Goal: Task Accomplishment & Management: Complete application form

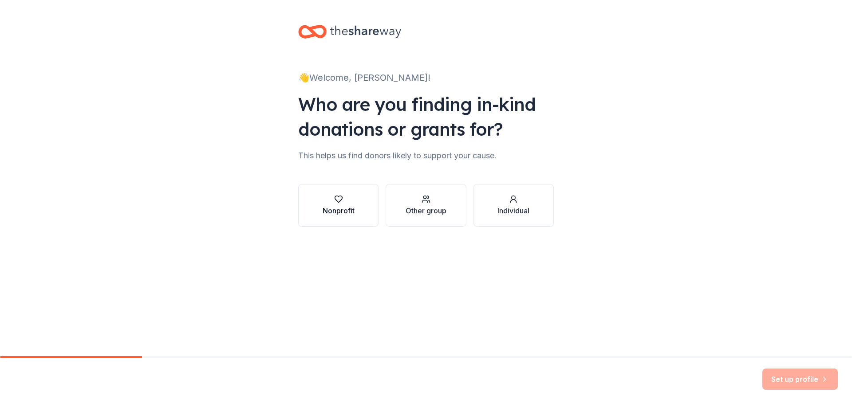
click at [346, 207] on div "Nonprofit" at bounding box center [339, 210] width 32 height 11
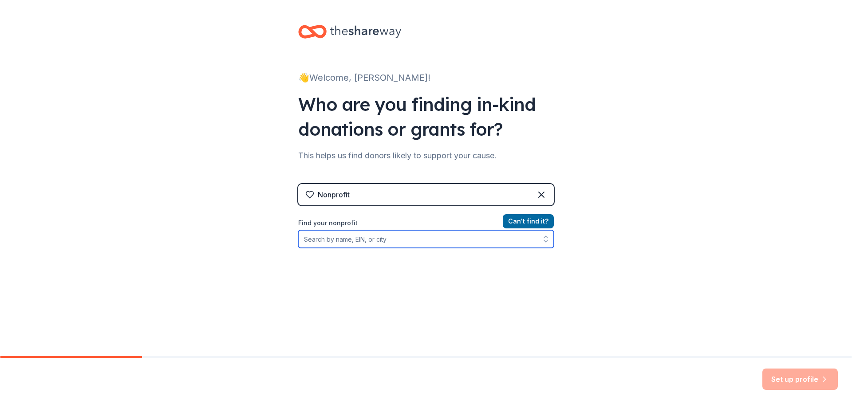
click at [390, 242] on input "Find your nonprofit" at bounding box center [426, 239] width 256 height 18
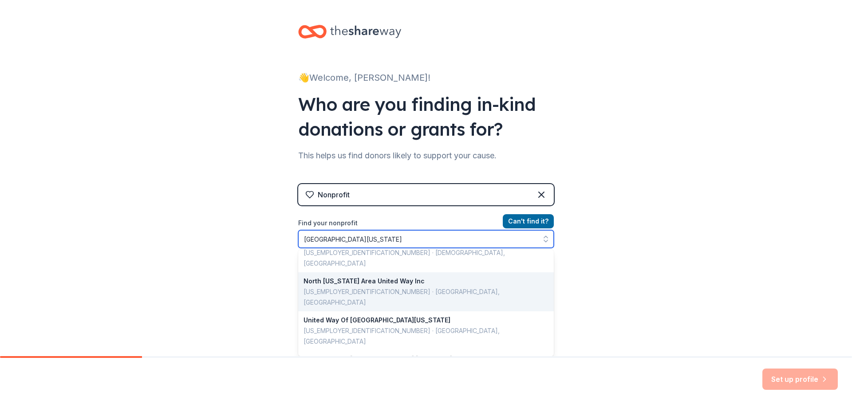
scroll to position [25, 0]
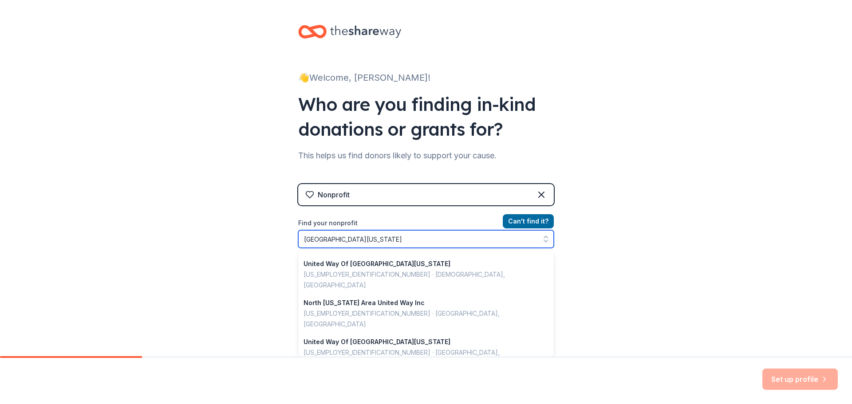
drag, startPoint x: 357, startPoint y: 240, endPoint x: 357, endPoint y: 249, distance: 8.9
click at [335, 237] on input "United Way texas" at bounding box center [426, 239] width 256 height 18
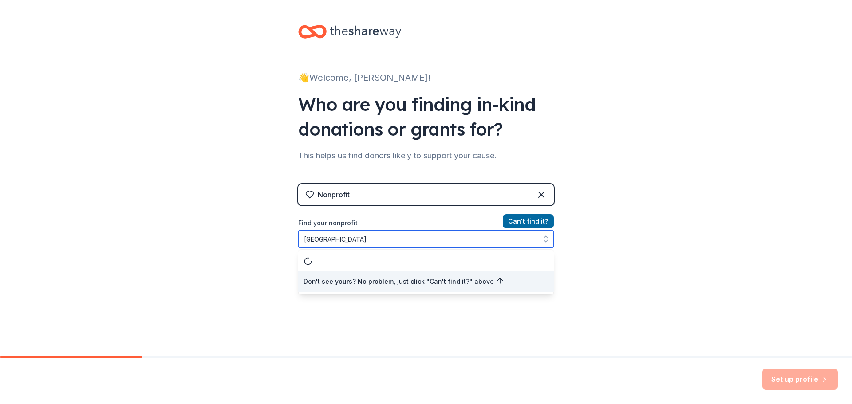
scroll to position [0, 0]
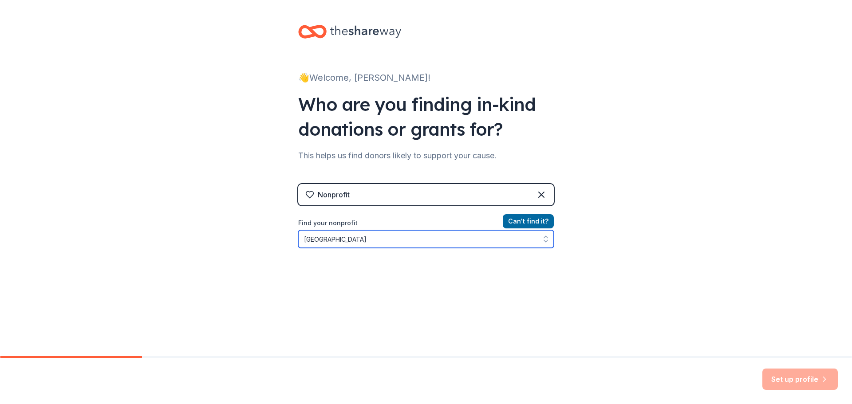
click at [399, 244] on input "United Way gulf coast" at bounding box center [426, 239] width 256 height 18
drag, startPoint x: 376, startPoint y: 244, endPoint x: 335, endPoint y: 244, distance: 41.7
click at [335, 244] on input "United Way gulf coast" at bounding box center [426, 239] width 256 height 18
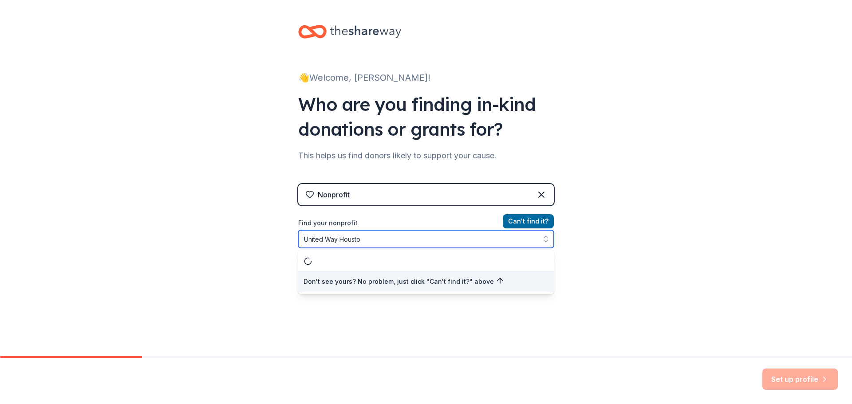
type input "United Way Houston"
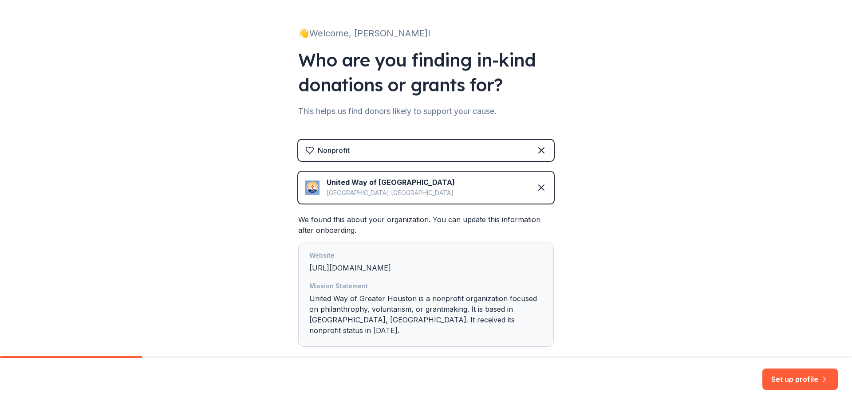
scroll to position [85, 0]
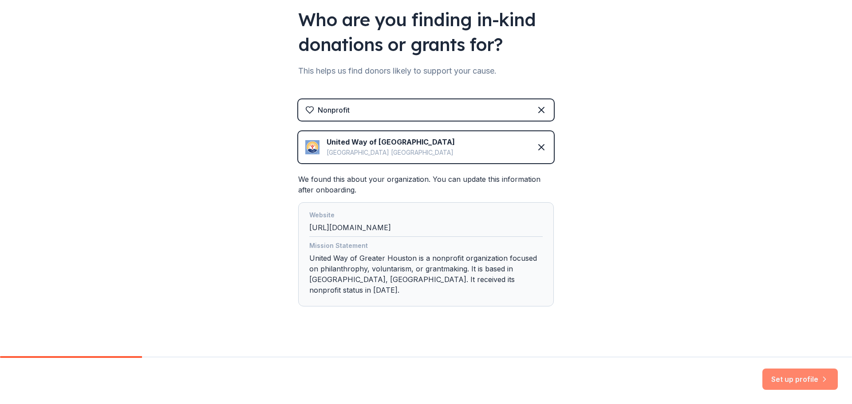
click at [783, 380] on button "Set up profile" at bounding box center [799, 379] width 75 height 21
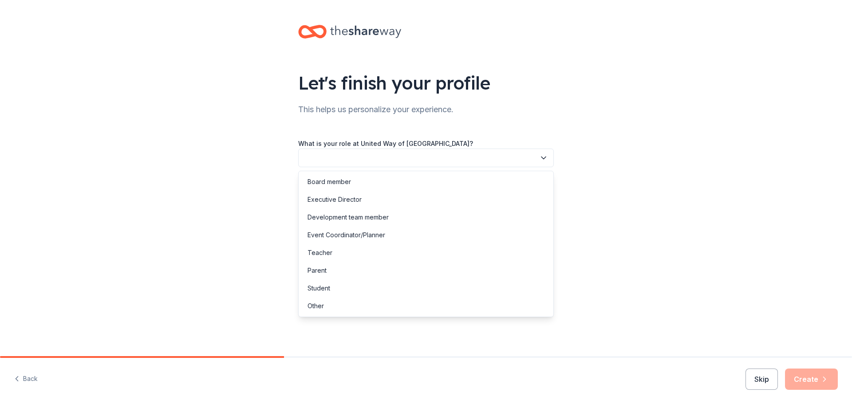
click at [543, 157] on icon "button" at bounding box center [543, 158] width 9 height 9
click at [318, 304] on div "Other" at bounding box center [315, 306] width 16 height 11
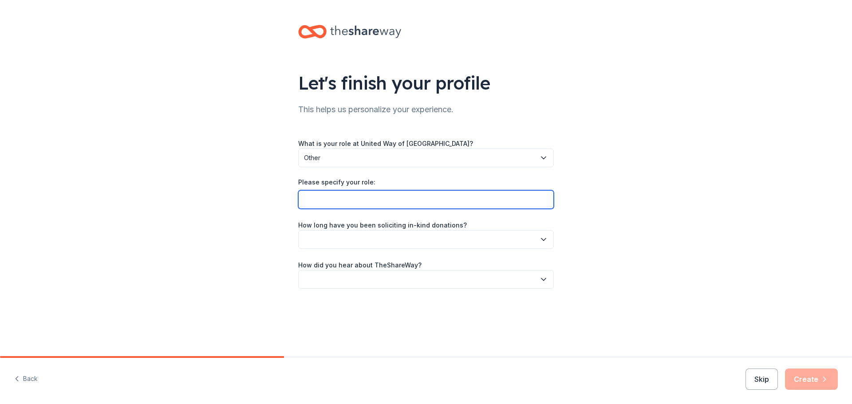
click at [401, 201] on input "Please specify your role:" at bounding box center [426, 199] width 256 height 19
type input "My company (Worley) is sponsoring a charity golf tournament benefiting UW"
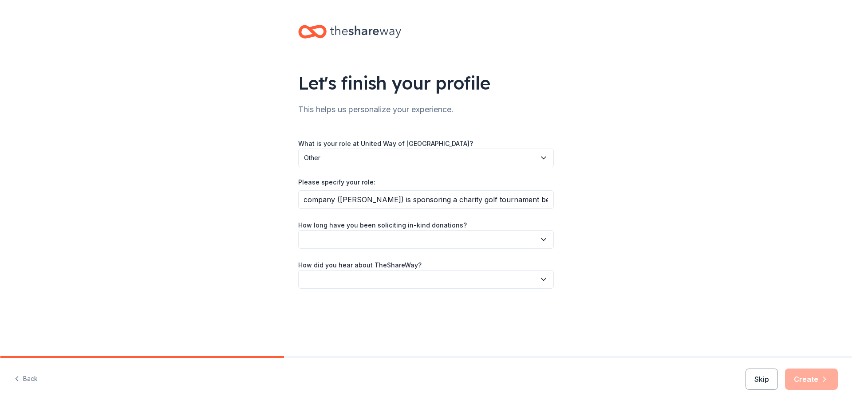
click at [475, 233] on button "button" at bounding box center [426, 239] width 256 height 19
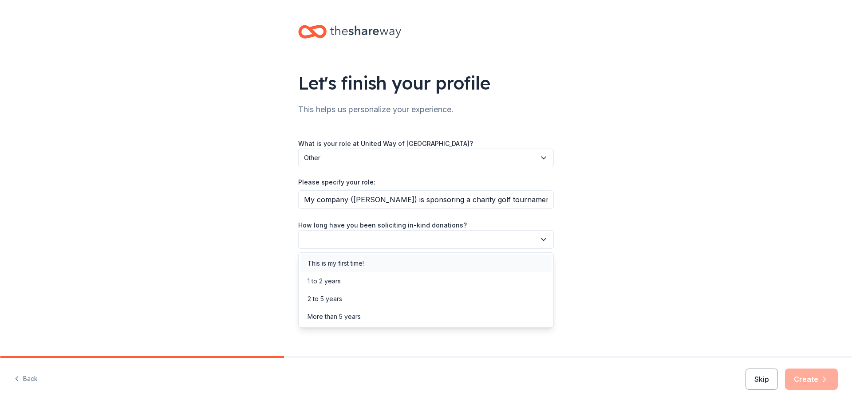
click at [370, 263] on div "This is my first time!" at bounding box center [425, 264] width 251 height 18
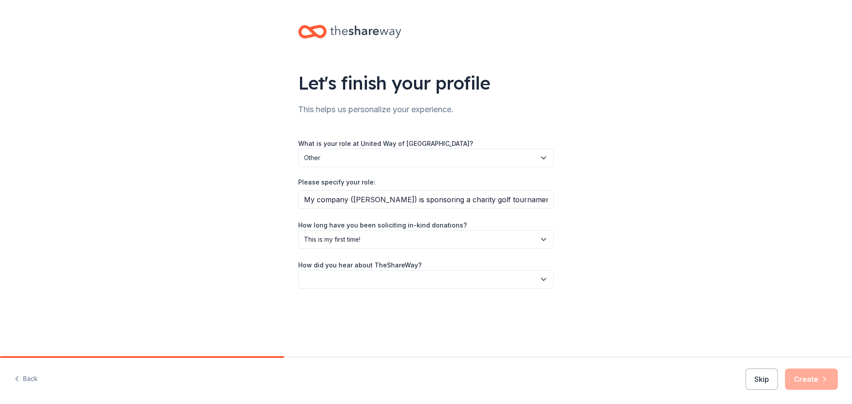
click at [413, 282] on button "button" at bounding box center [426, 279] width 256 height 19
click at [383, 303] on div "Friend or colleague" at bounding box center [425, 304] width 251 height 18
click at [820, 375] on icon "button" at bounding box center [824, 379] width 9 height 9
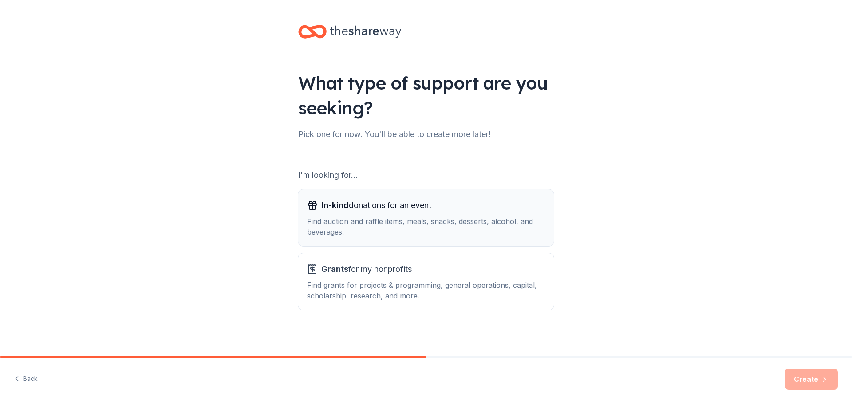
click at [416, 221] on div "Find auction and raffle items, meals, snacks, desserts, alcohol, and beverages." at bounding box center [426, 226] width 238 height 21
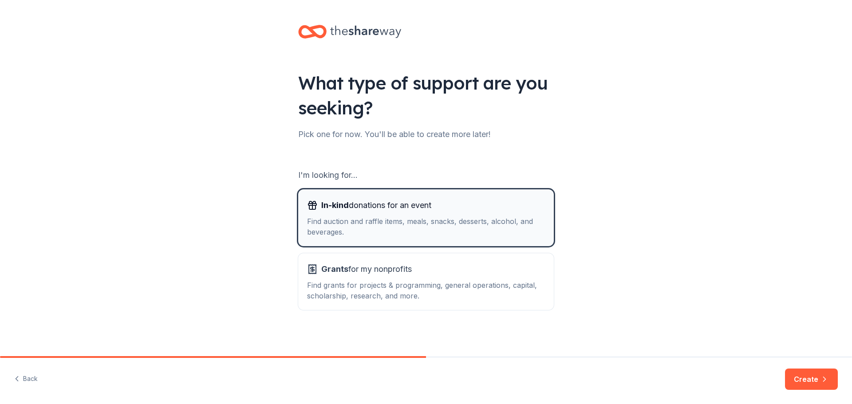
click at [397, 208] on span "In-kind donations for an event" at bounding box center [376, 205] width 110 height 14
click at [812, 375] on button "Create" at bounding box center [811, 379] width 53 height 21
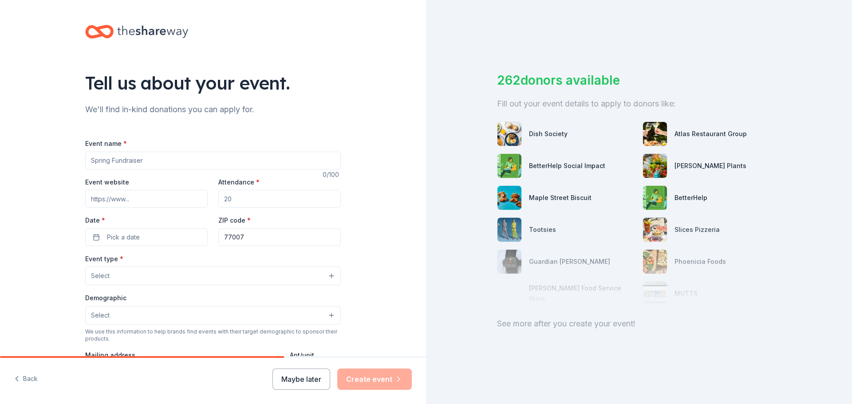
click at [152, 162] on input "Event name *" at bounding box center [213, 161] width 256 height 18
drag, startPoint x: 114, startPoint y: 158, endPoint x: 39, endPoint y: 153, distance: 75.2
click at [40, 153] on div "Tell us about your event. We'll find in-kind donations you can apply for. Event…" at bounding box center [213, 295] width 426 height 591
drag, startPoint x: 158, startPoint y: 158, endPoint x: 58, endPoint y: 157, distance: 99.8
click at [58, 157] on div "Tell us about your event. We'll find in-kind donations you can apply for. Event…" at bounding box center [213, 295] width 426 height 591
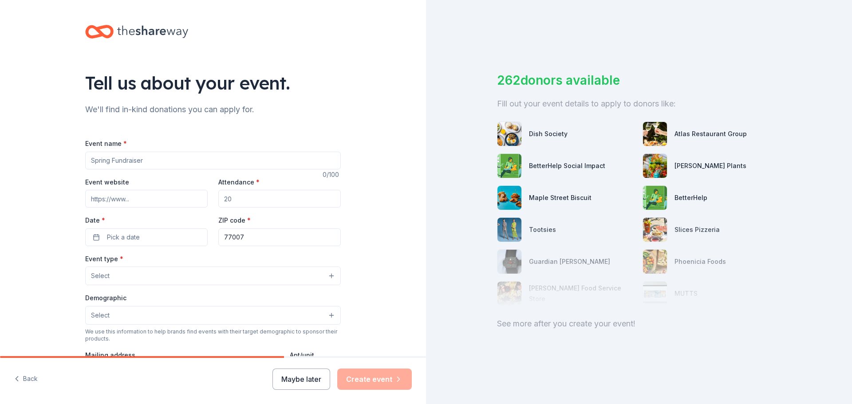
paste input "I am on the planning committee for Worley’s first annual golf tournament suppor…"
type input "I am on the planning committee for Worley’s first annual golf tournament suppor…"
drag, startPoint x: 333, startPoint y: 159, endPoint x: 19, endPoint y: 165, distance: 314.2
click at [19, 165] on div "Tell us about your event. We'll find in-kind donations you can apply for. Event…" at bounding box center [213, 295] width 426 height 591
click at [134, 159] on input "Event name *" at bounding box center [213, 161] width 256 height 18
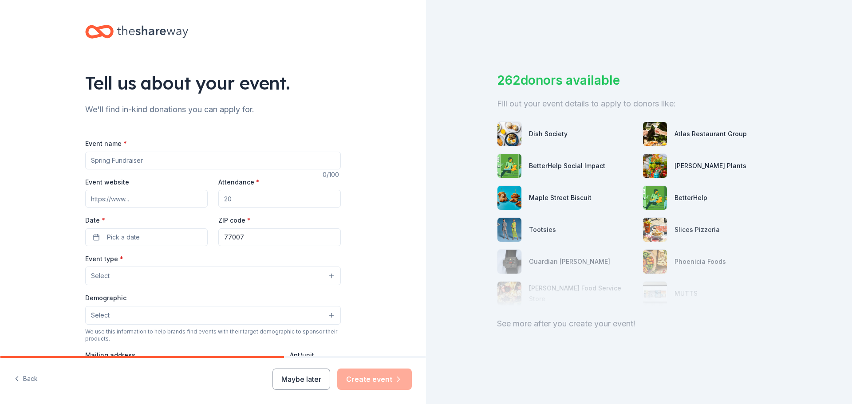
paste input "Worley United Way Campaign – Golf Tournament"
type input "Worley United Way Campaign – Golf Tournament"
click at [134, 201] on input "Event website" at bounding box center [146, 199] width 122 height 18
click at [138, 201] on input "Event website" at bounding box center [146, 199] width 122 height 18
click at [131, 201] on input "Event website" at bounding box center [146, 199] width 122 height 18
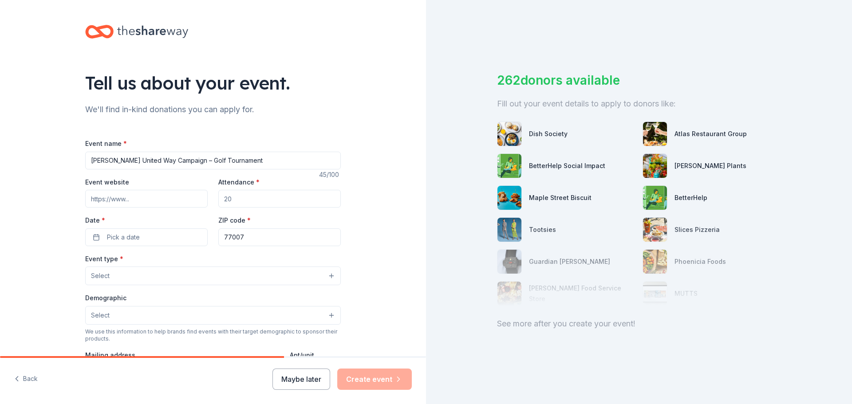
drag, startPoint x: 122, startPoint y: 200, endPoint x: 130, endPoint y: 200, distance: 7.1
click at [123, 200] on input "Event website" at bounding box center [146, 199] width 122 height 18
type input "https.www.worley.com"
click at [142, 241] on button "Pick a date" at bounding box center [146, 238] width 122 height 18
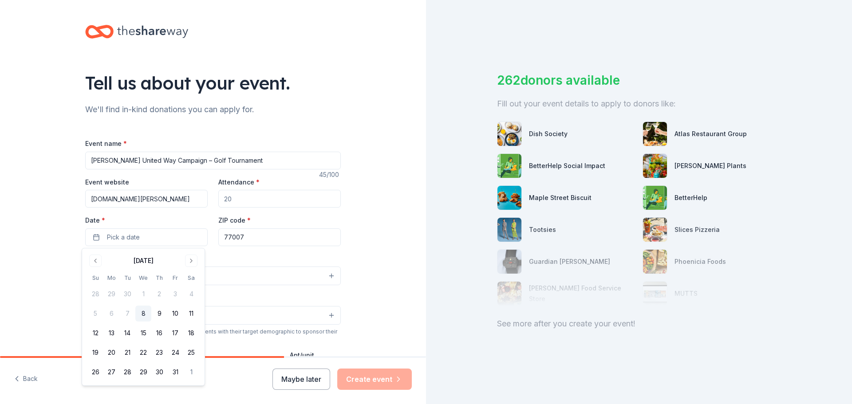
click at [158, 198] on input "https.www.worley.com" at bounding box center [146, 199] width 122 height 18
drag, startPoint x: 159, startPoint y: 198, endPoint x: 0, endPoint y: 183, distance: 159.6
click at [0, 183] on div "Tell us about your event. We'll find in-kind donations you can apply for. Event…" at bounding box center [213, 295] width 426 height 591
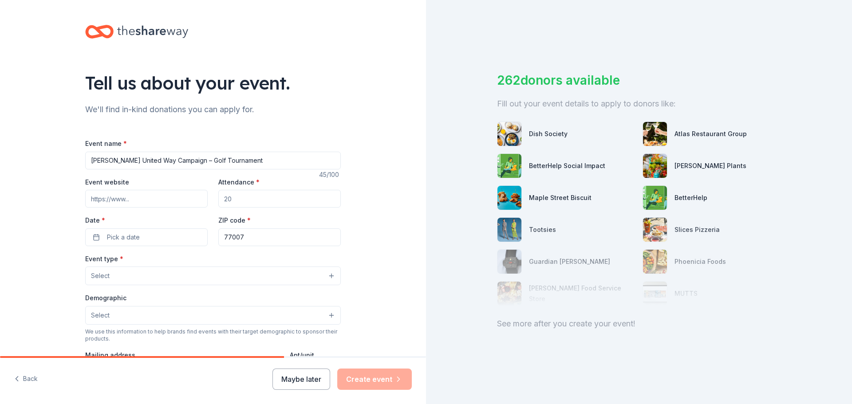
click at [254, 196] on input "Attendance *" at bounding box center [279, 199] width 122 height 18
drag, startPoint x: 233, startPoint y: 199, endPoint x: 217, endPoint y: 198, distance: 16.4
click at [218, 198] on input "Attendance *" at bounding box center [279, 199] width 122 height 18
drag, startPoint x: 232, startPoint y: 200, endPoint x: 222, endPoint y: 200, distance: 9.8
click at [222, 200] on input "Attendance *" at bounding box center [279, 199] width 122 height 18
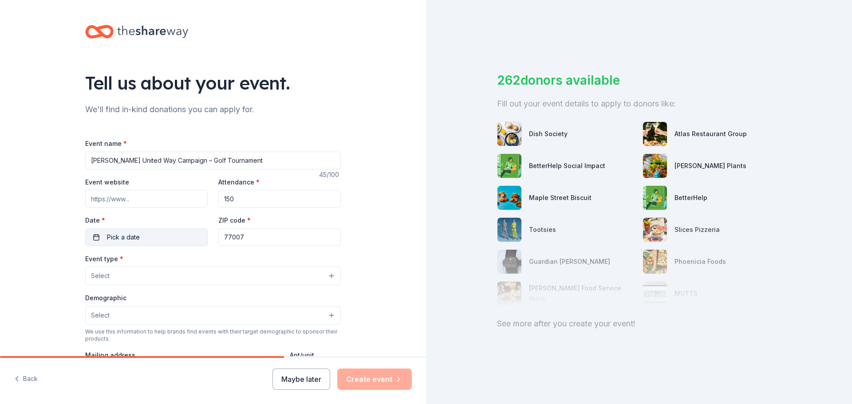
type input "150"
click at [174, 235] on button "Pick a date" at bounding box center [146, 238] width 122 height 18
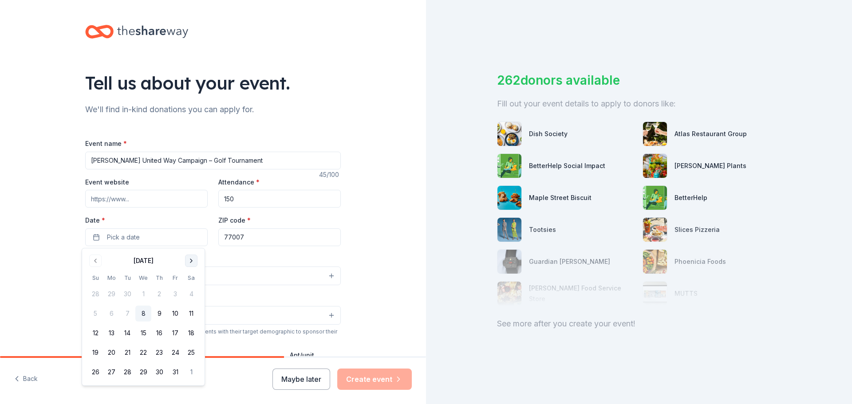
click at [194, 260] on button "Go to next month" at bounding box center [191, 261] width 12 height 12
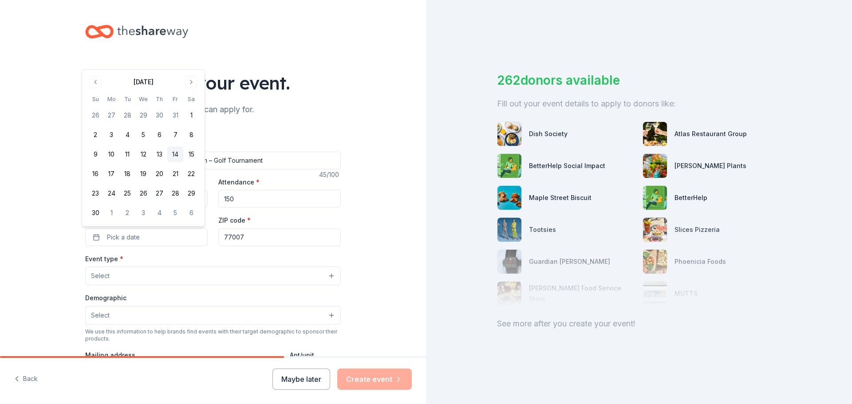
click at [177, 154] on button "14" at bounding box center [175, 154] width 16 height 16
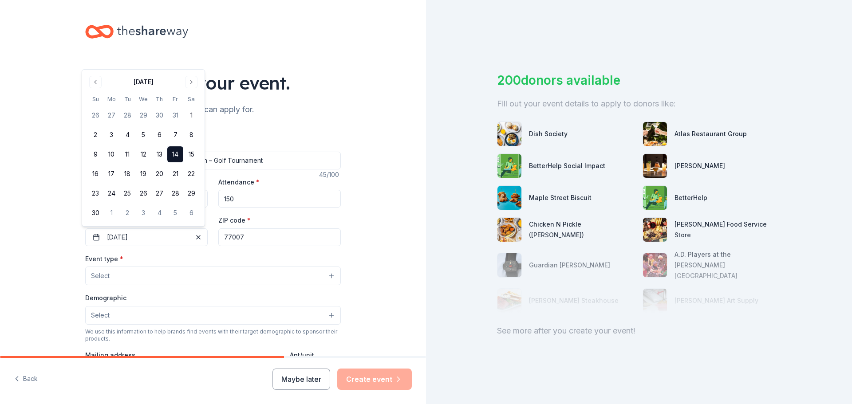
click at [281, 237] on input "77007" at bounding box center [279, 238] width 122 height 18
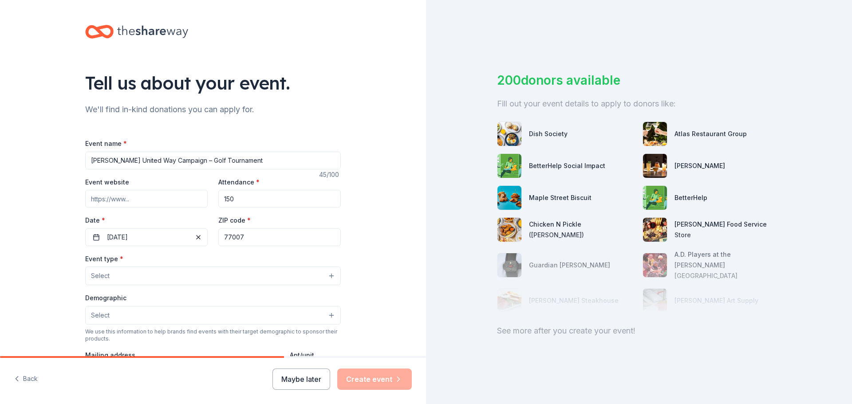
drag, startPoint x: 251, startPoint y: 234, endPoint x: 246, endPoint y: 234, distance: 5.3
click at [251, 234] on input "77007" at bounding box center [279, 238] width 122 height 18
drag, startPoint x: 245, startPoint y: 235, endPoint x: 229, endPoint y: 238, distance: 17.1
click at [229, 238] on input "77007" at bounding box center [279, 238] width 122 height 18
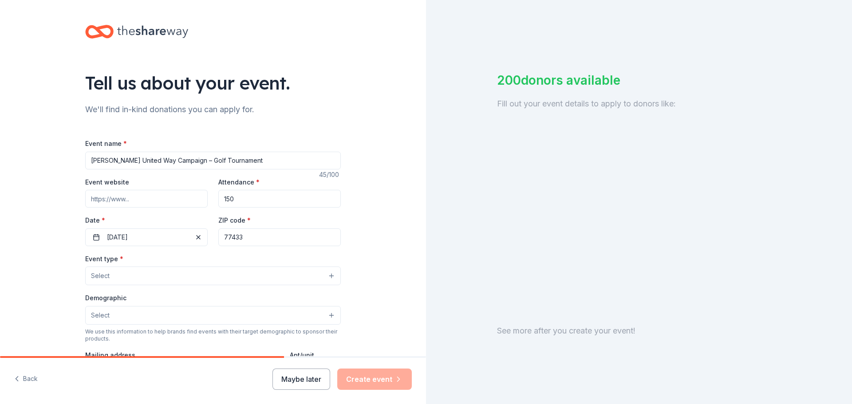
type input "77433"
click at [273, 272] on button "Select" at bounding box center [213, 276] width 256 height 19
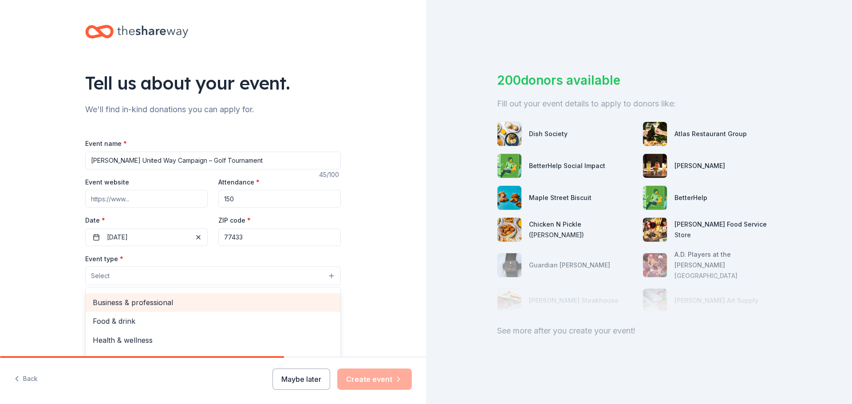
scroll to position [30, 0]
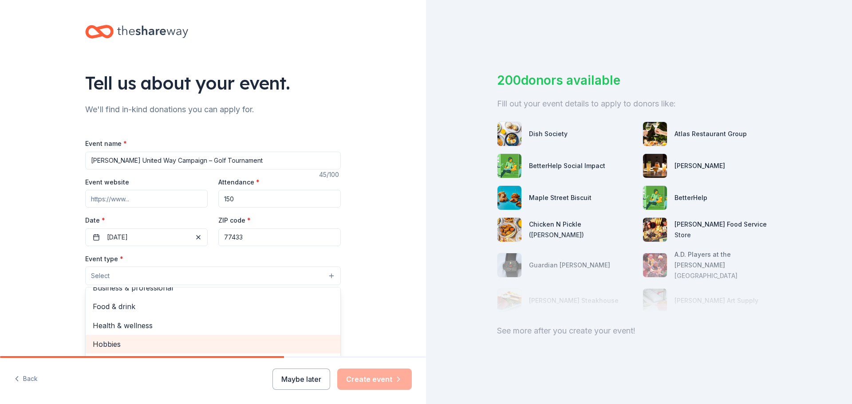
click at [233, 343] on span "Hobbies" at bounding box center [213, 345] width 240 height 12
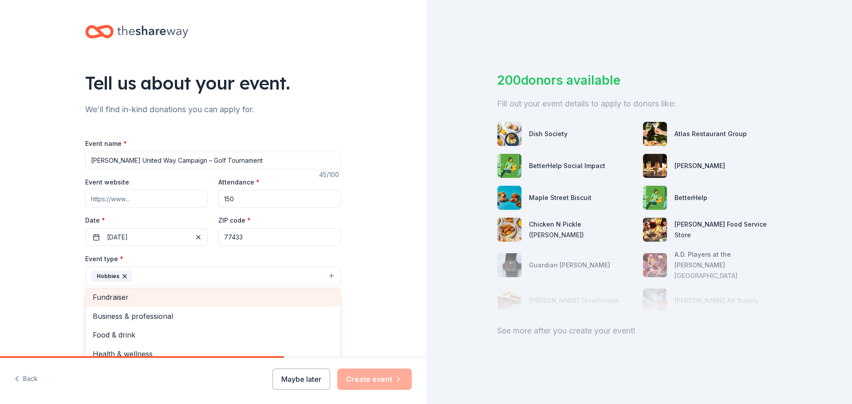
scroll to position [0, 0]
click at [241, 300] on span "Fundraiser" at bounding box center [213, 300] width 240 height 12
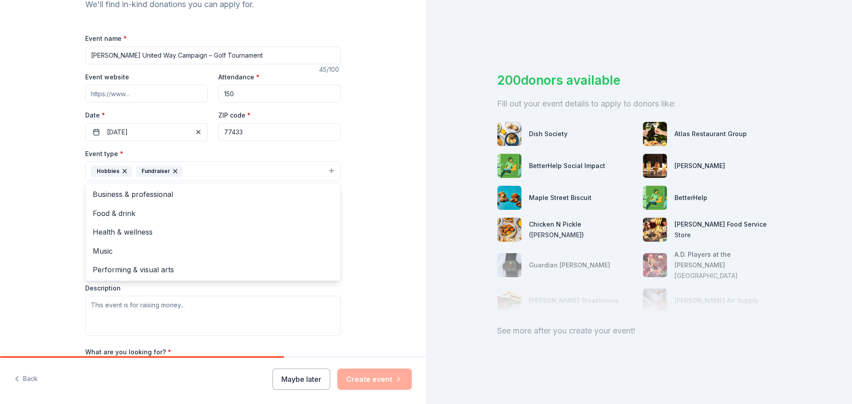
scroll to position [133, 0]
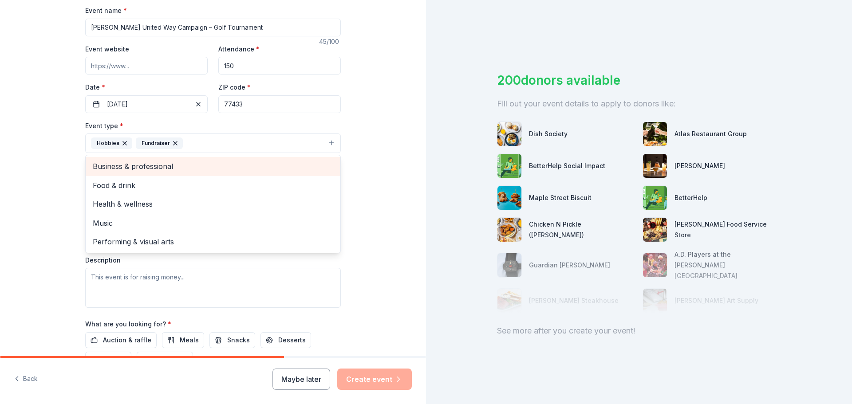
click at [168, 167] on span "Business & professional" at bounding box center [213, 167] width 240 height 12
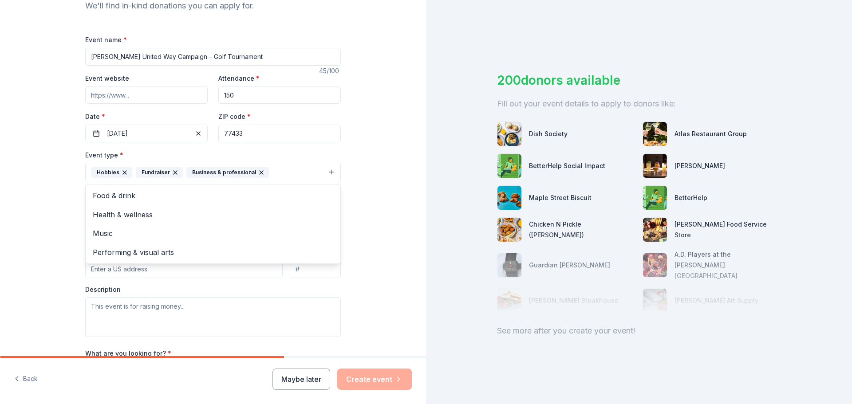
scroll to position [89, 0]
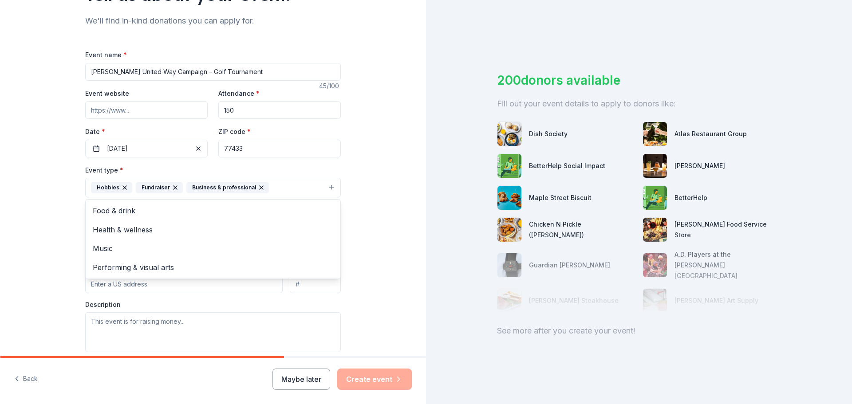
click at [364, 240] on div "Tell us about your event. We'll find in-kind donations you can apply for. Event…" at bounding box center [213, 206] width 426 height 591
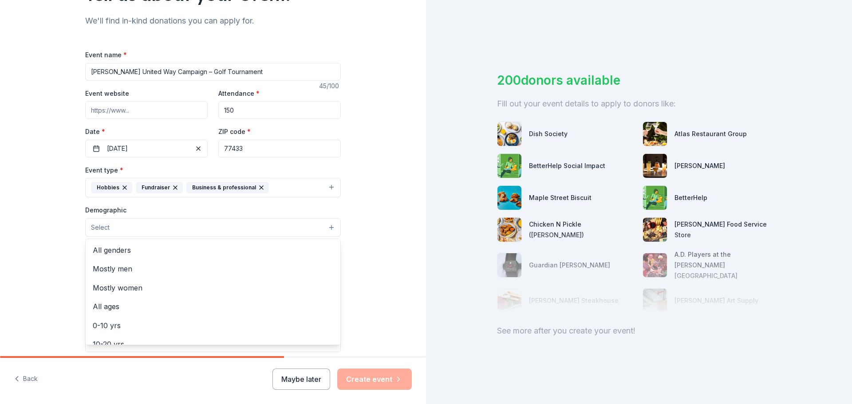
click at [306, 225] on button "Select" at bounding box center [213, 227] width 256 height 19
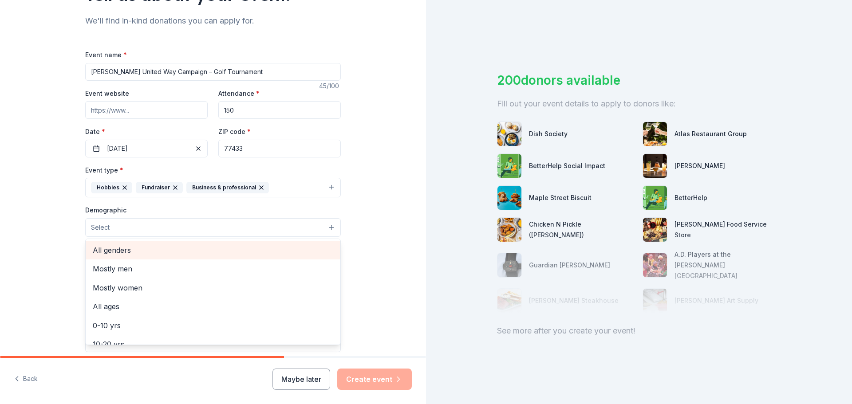
click at [206, 248] on span "All genders" at bounding box center [213, 250] width 240 height 12
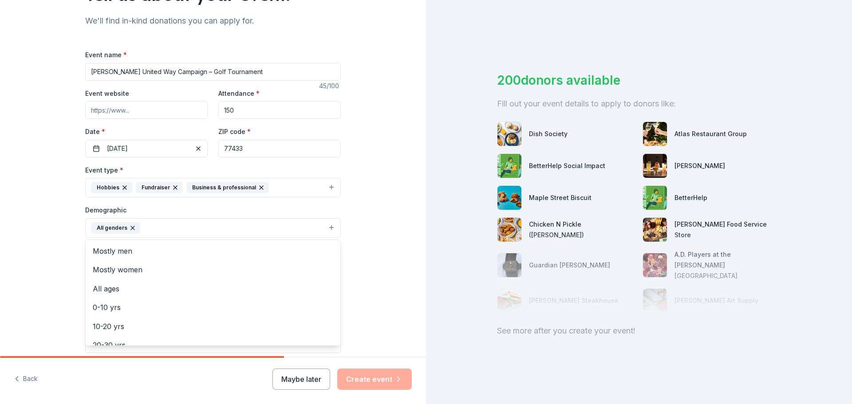
scroll to position [133, 0]
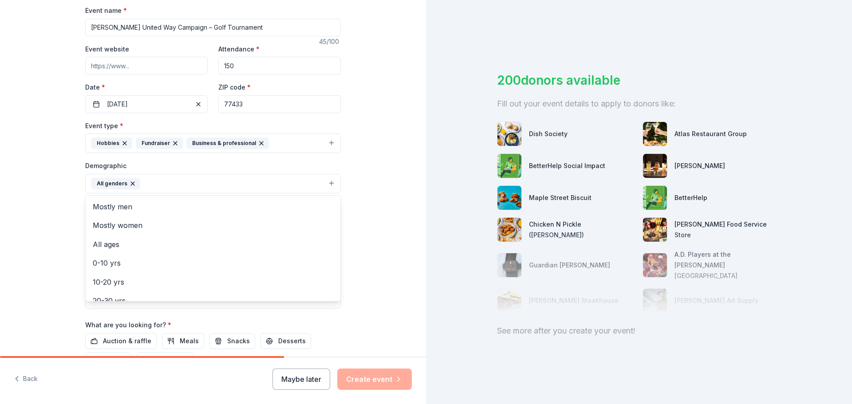
click at [371, 269] on div "Tell us about your event. We'll find in-kind donations you can apply for. Event…" at bounding box center [213, 163] width 426 height 592
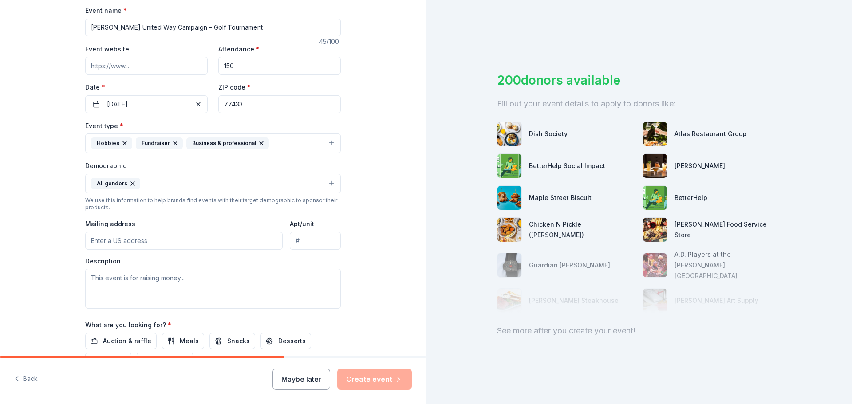
click at [326, 182] on button "All genders" at bounding box center [213, 184] width 256 height 20
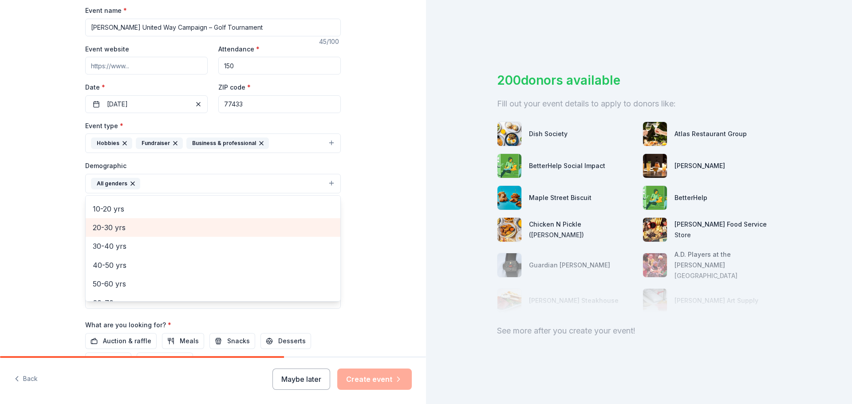
scroll to position [89, 0]
click at [225, 234] on span "30-40 yrs" at bounding box center [213, 231] width 240 height 12
click at [213, 234] on span "40-50 yrs" at bounding box center [213, 231] width 240 height 12
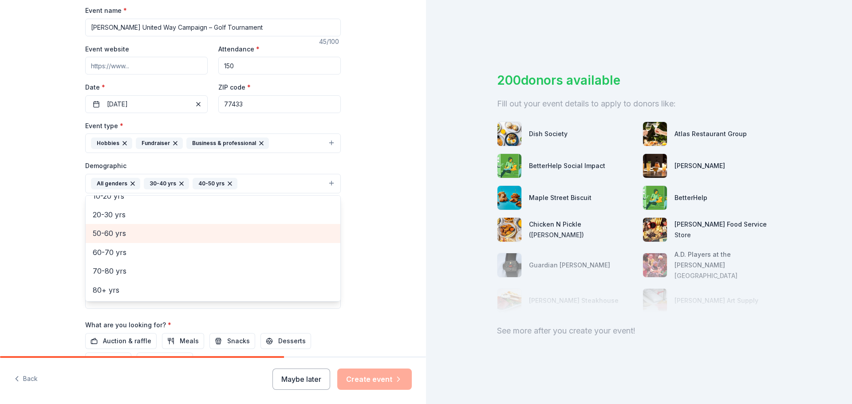
scroll to position [86, 0]
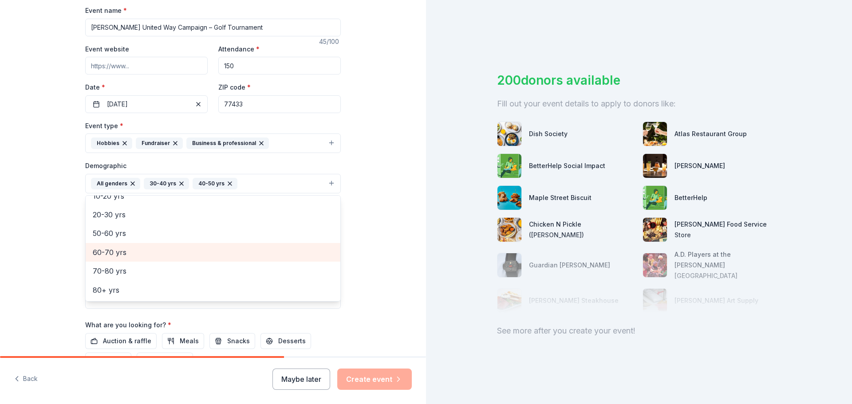
click at [213, 251] on span "60-70 yrs" at bounding box center [213, 253] width 240 height 12
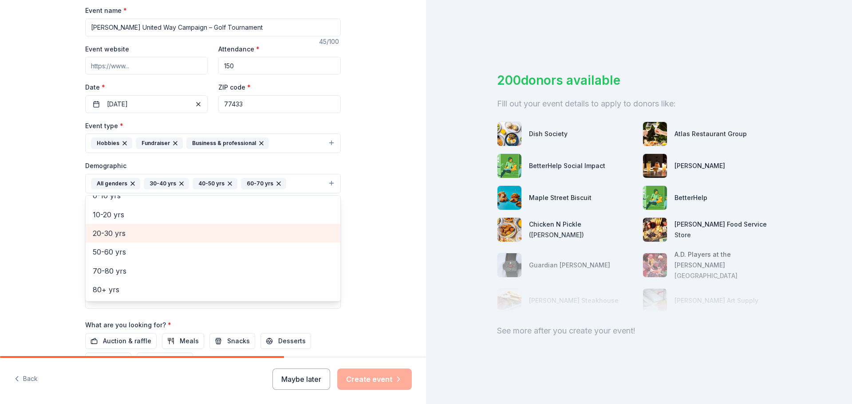
click at [205, 231] on span "20-30 yrs" at bounding box center [213, 234] width 240 height 12
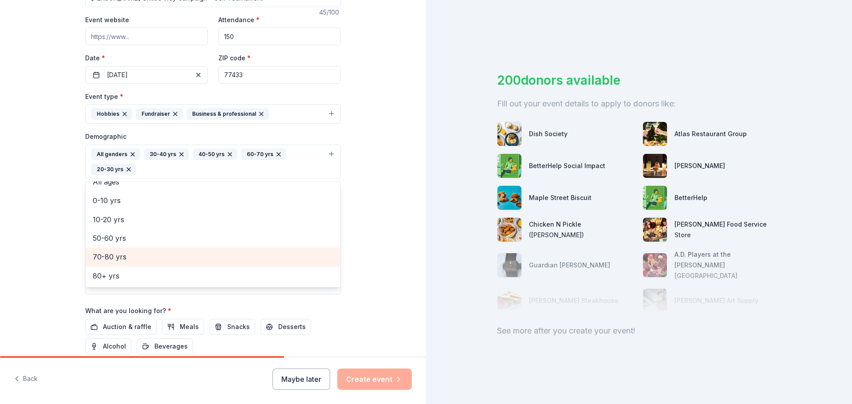
scroll to position [4, 0]
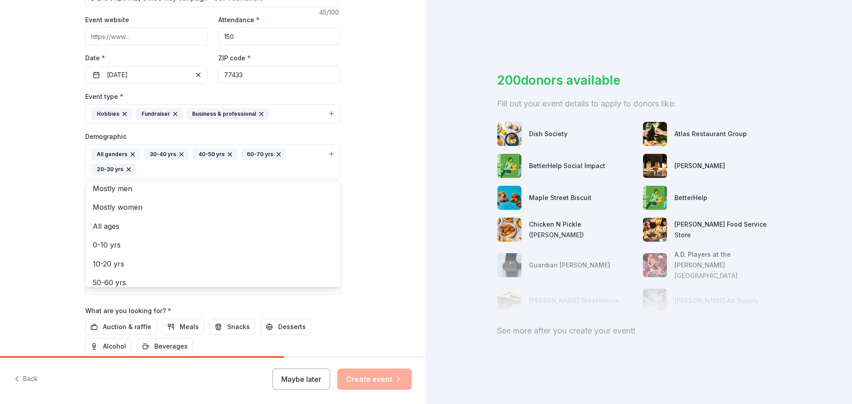
click at [377, 269] on div "Tell us about your event. We'll find in-kind donations you can apply for. Event…" at bounding box center [213, 141] width 426 height 607
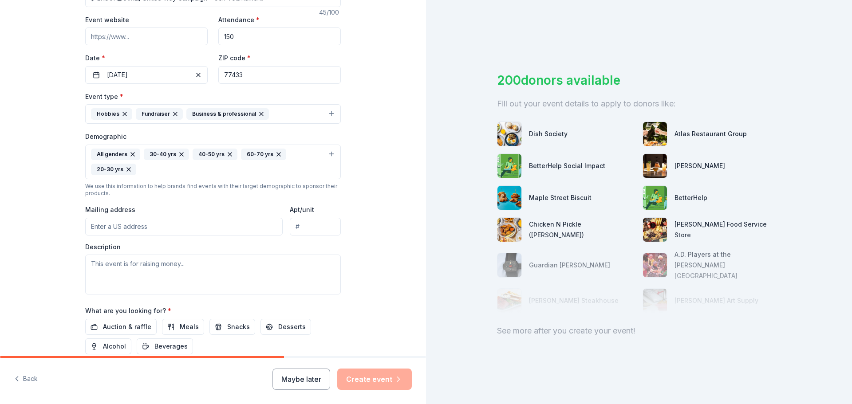
click at [197, 228] on input "Mailing address" at bounding box center [183, 227] width 197 height 18
click at [167, 225] on input "Mailing address" at bounding box center [183, 227] width 197 height 18
click at [184, 225] on input "Mailing address" at bounding box center [183, 227] width 197 height 18
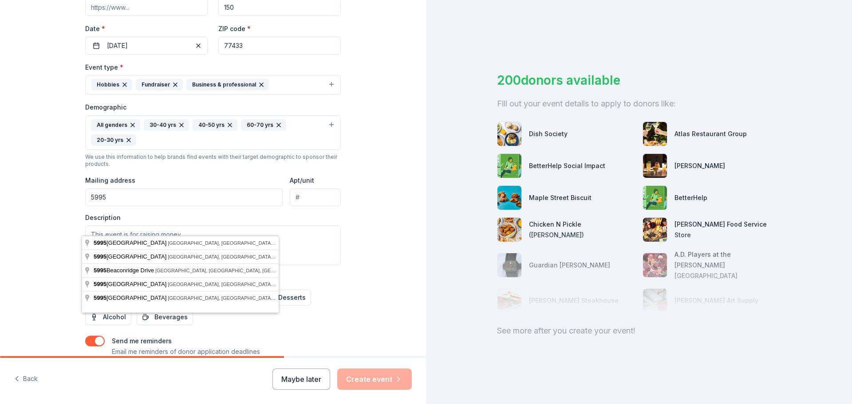
scroll to position [207, 0]
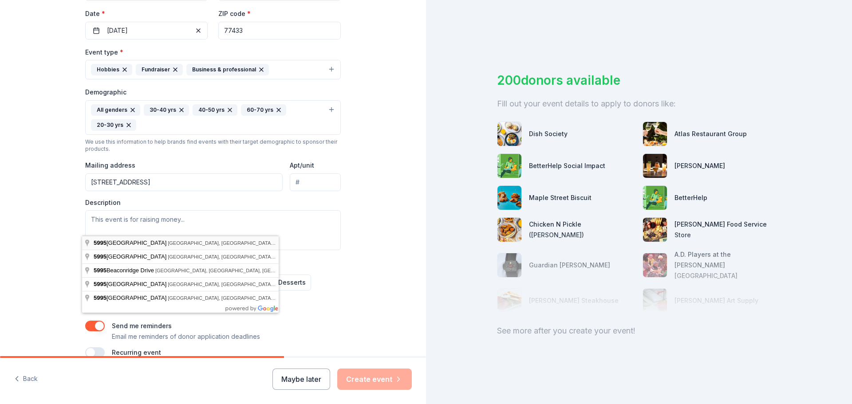
type input "[STREET_ADDRESS]"
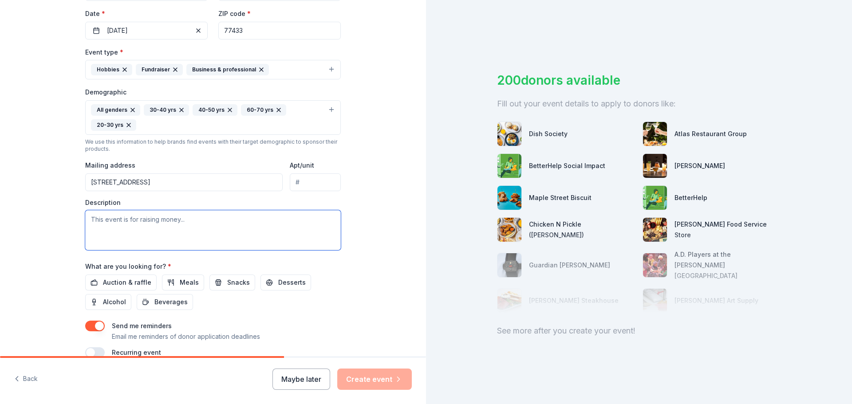
click at [196, 218] on textarea at bounding box center [213, 230] width 256 height 40
click at [198, 219] on textarea at bounding box center [213, 230] width 256 height 40
click at [288, 225] on textarea "This event is raising money to support the United Way" at bounding box center [213, 230] width 256 height 40
paste textarea "100% of the Raffle proceeds will go to United Way and your support would mean a…"
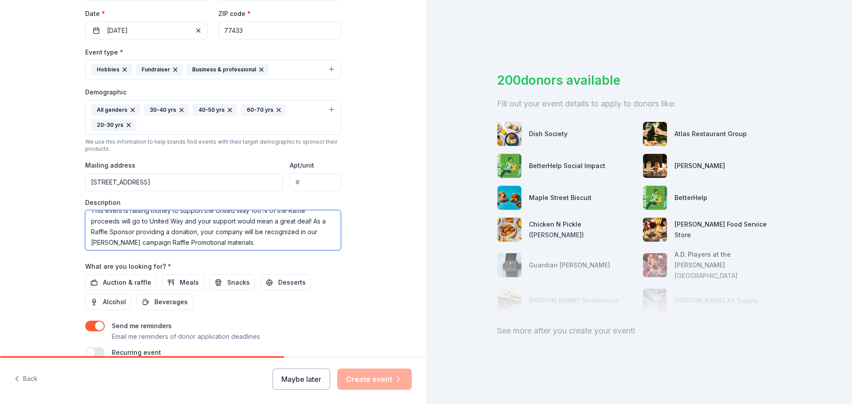
scroll to position [11, 0]
type textarea "This event is raising money to support the United Way 100% of the Raffle procee…"
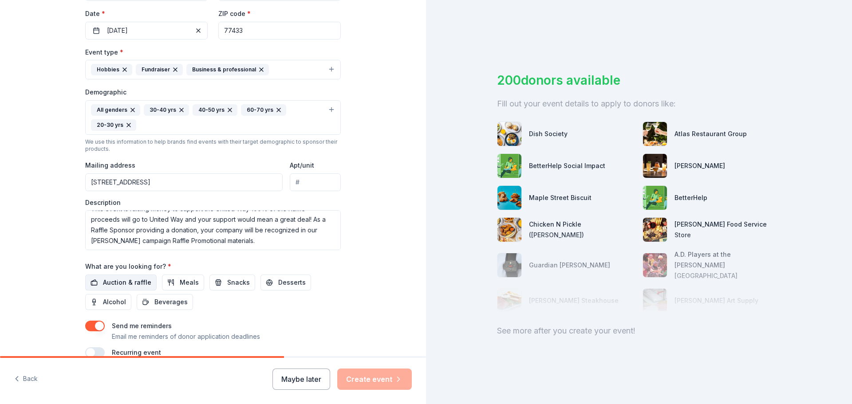
click at [144, 280] on span "Auction & raffle" at bounding box center [127, 282] width 48 height 11
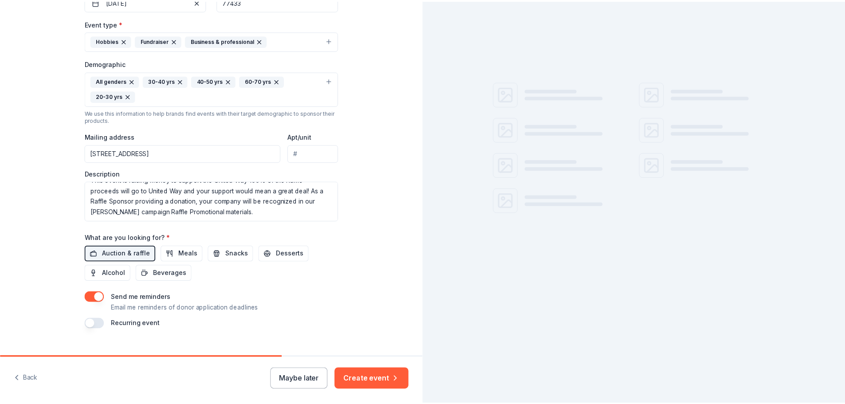
scroll to position [251, 0]
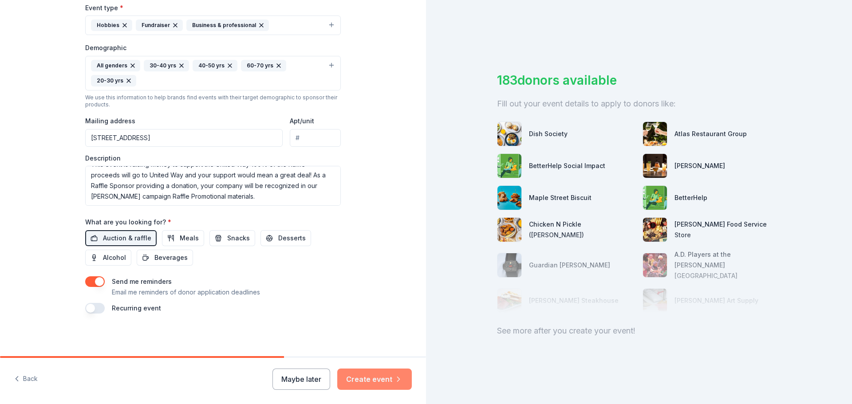
click at [373, 375] on button "Create event" at bounding box center [374, 379] width 75 height 21
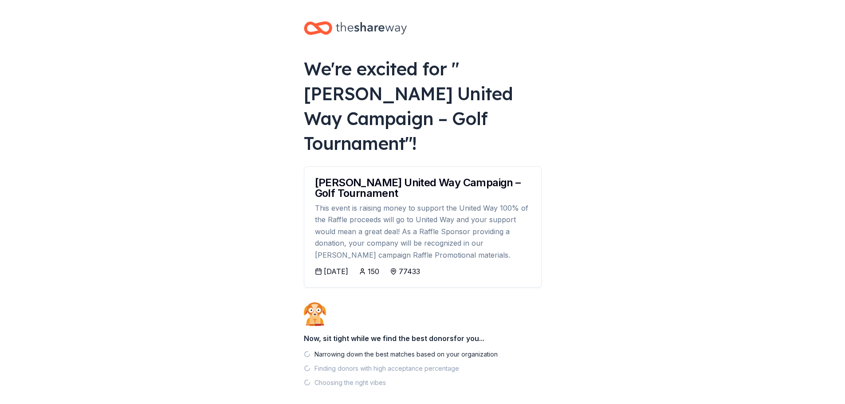
scroll to position [18, 0]
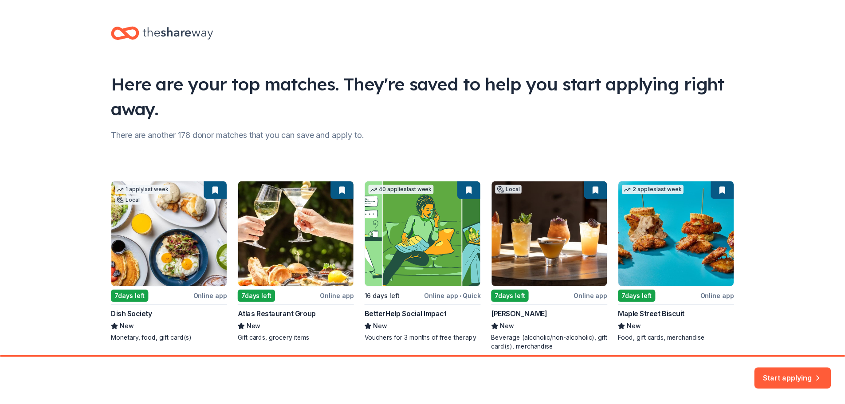
scroll to position [38, 0]
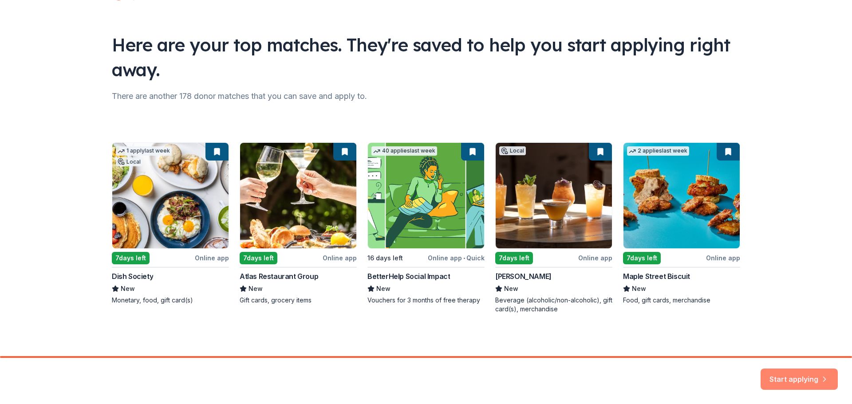
click at [796, 377] on button "Start applying" at bounding box center [799, 373] width 77 height 21
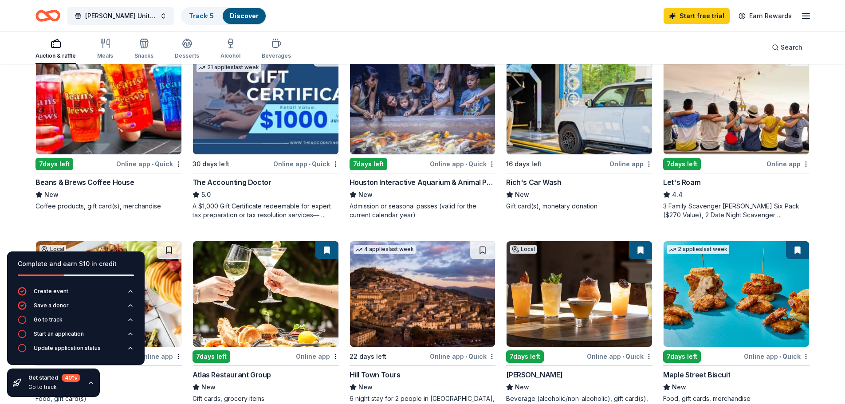
scroll to position [486, 0]
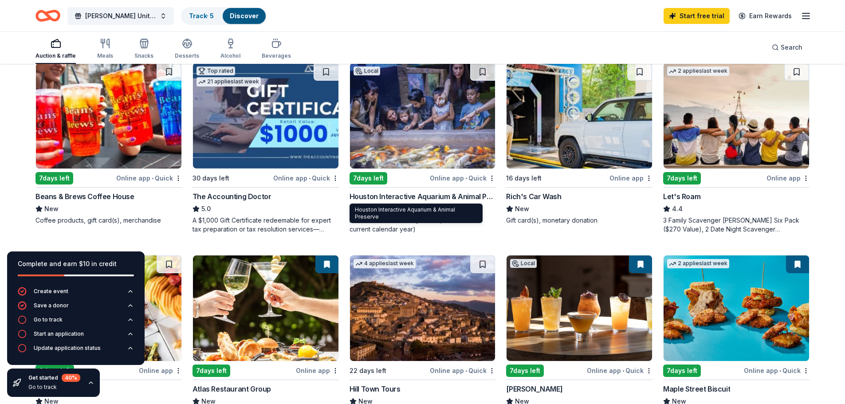
click at [413, 209] on div "Houston Interactive Aquarium & Animal Preserve Houston Interactive Aquarium & A…" at bounding box center [416, 214] width 133 height 20
click at [376, 179] on div "7 days left" at bounding box center [369, 178] width 38 height 12
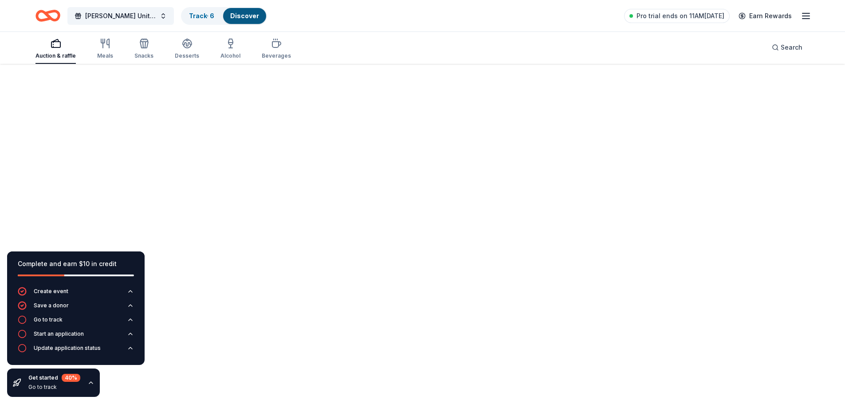
scroll to position [65, 0]
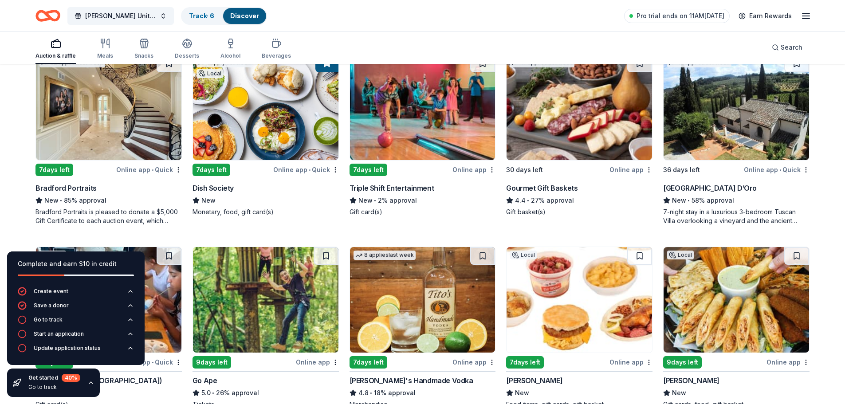
scroll to position [1464, 0]
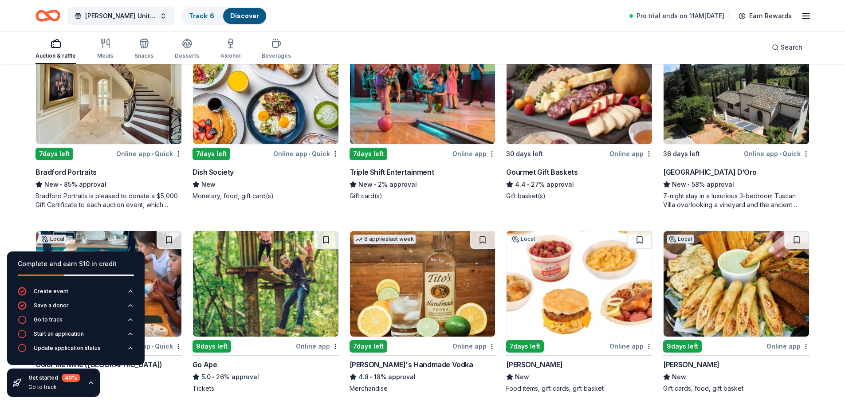
click at [143, 150] on div "Online app • Quick" at bounding box center [149, 153] width 66 height 11
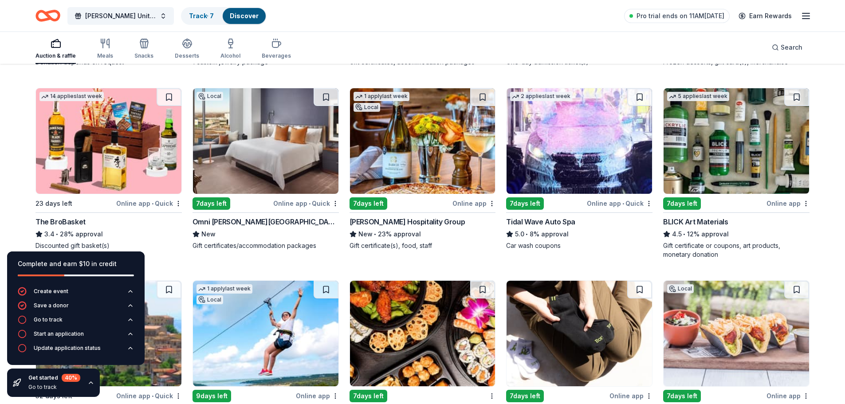
scroll to position [1960, 0]
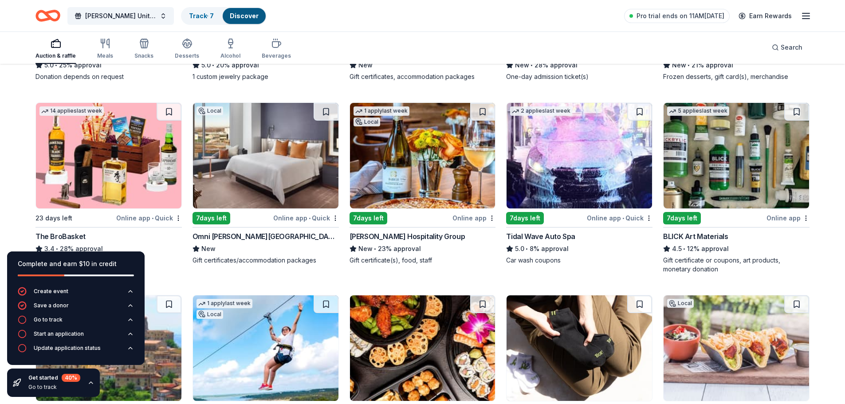
click at [215, 215] on div "7 days left" at bounding box center [212, 218] width 38 height 12
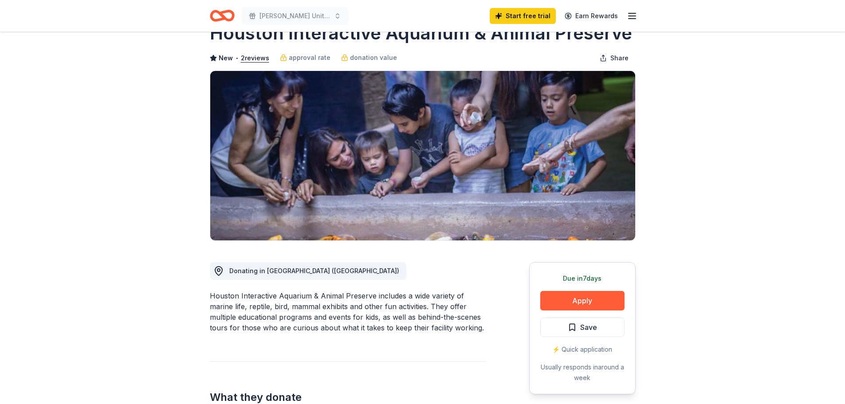
scroll to position [44, 0]
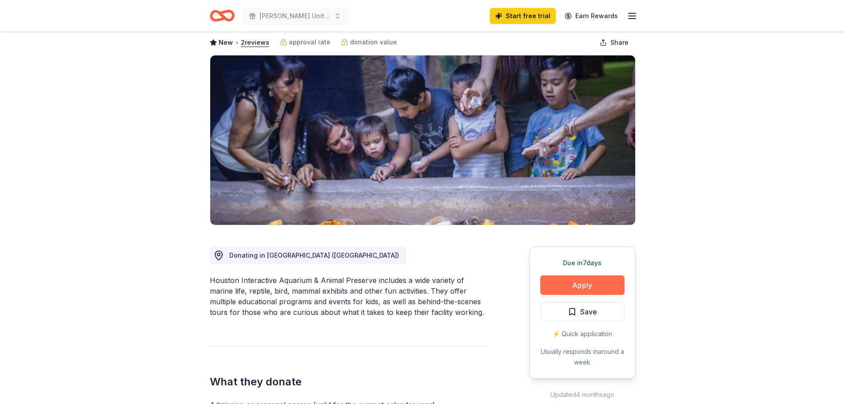
click at [583, 286] on button "Apply" at bounding box center [582, 286] width 84 height 20
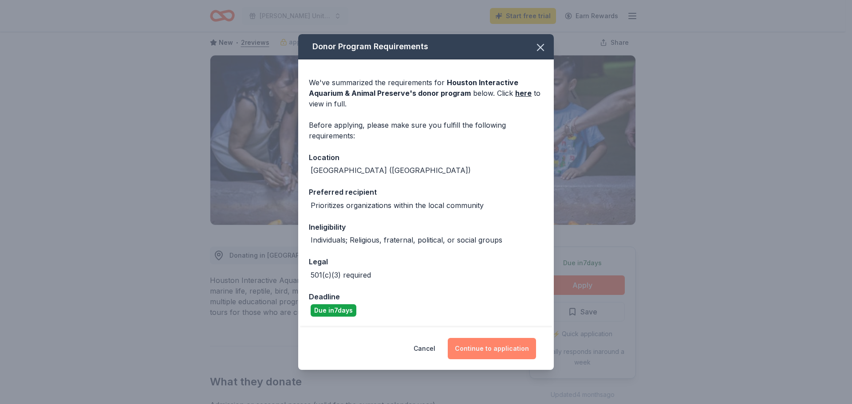
click at [482, 346] on button "Continue to application" at bounding box center [492, 348] width 88 height 21
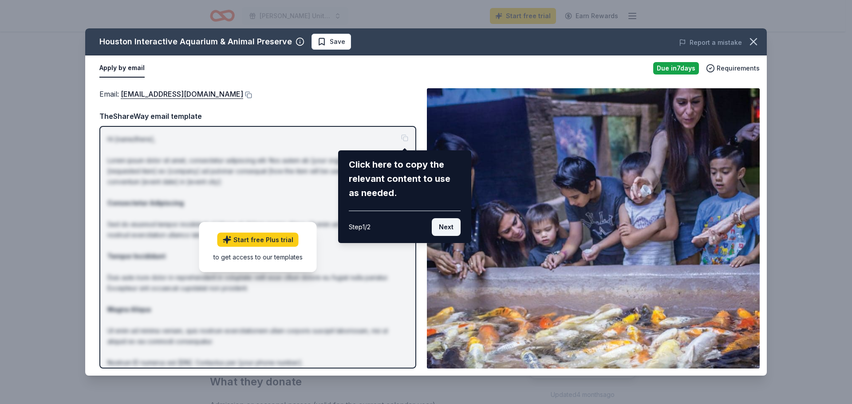
click at [442, 222] on button "Next" at bounding box center [446, 227] width 29 height 18
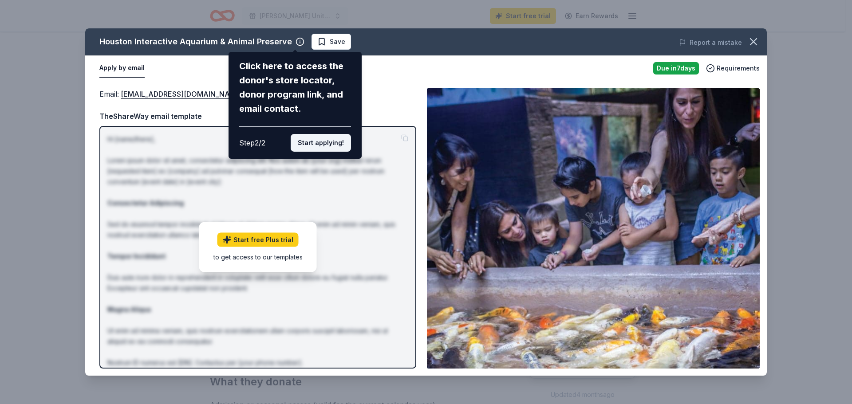
click at [328, 141] on button "Start applying!" at bounding box center [321, 143] width 60 height 18
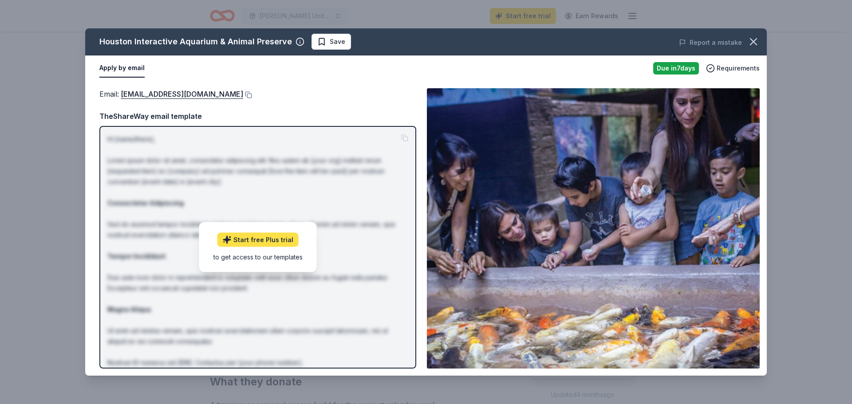
click at [274, 241] on link "Start free Plus trial" at bounding box center [257, 240] width 81 height 14
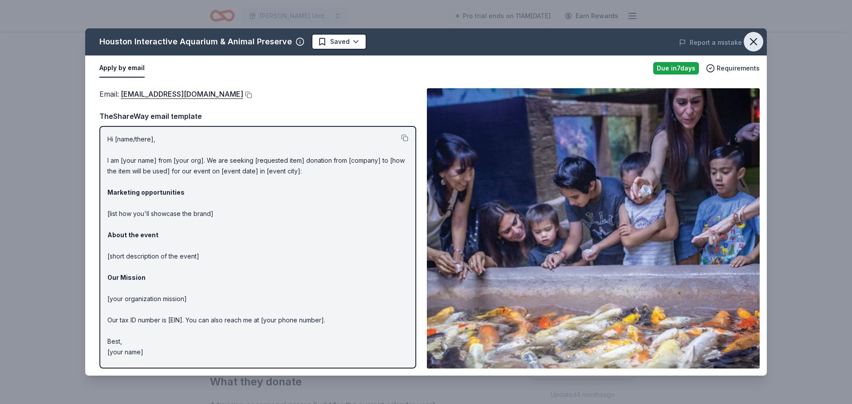
click at [756, 41] on icon "button" at bounding box center [753, 41] width 12 height 12
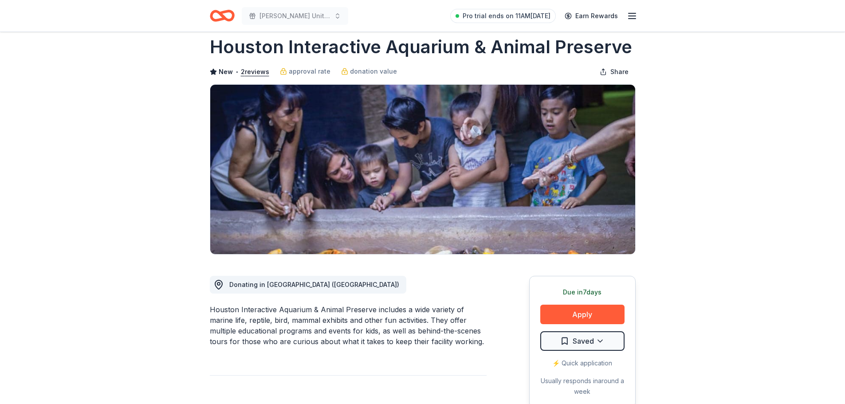
scroll to position [0, 0]
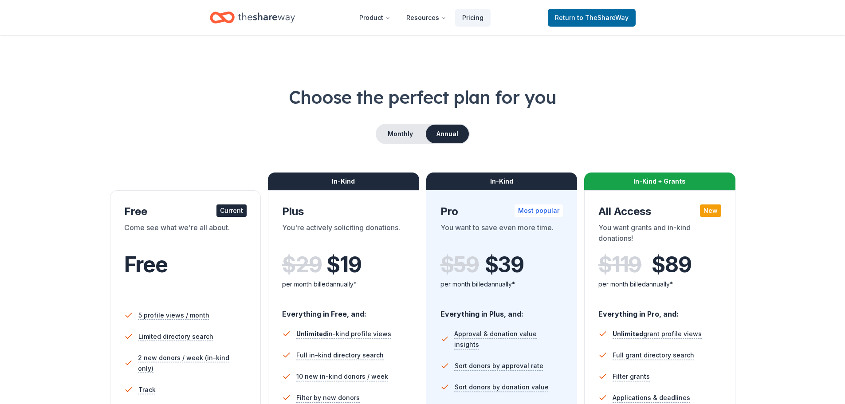
click at [235, 211] on div "Current" at bounding box center [232, 211] width 30 height 12
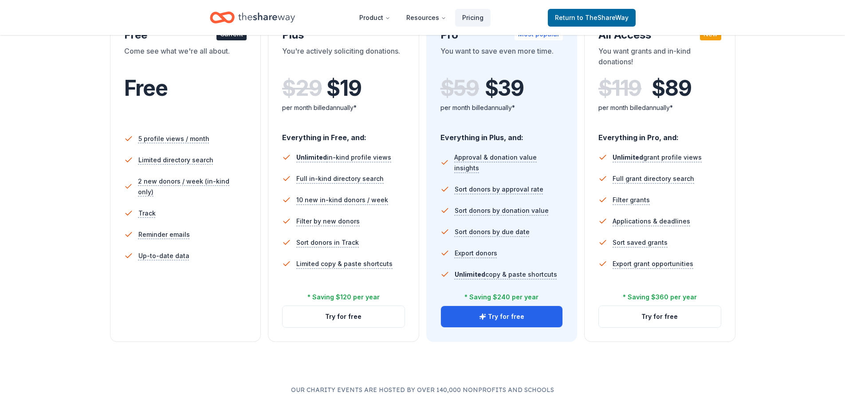
scroll to position [177, 0]
click at [524, 311] on button "Try for free" at bounding box center [502, 315] width 122 height 21
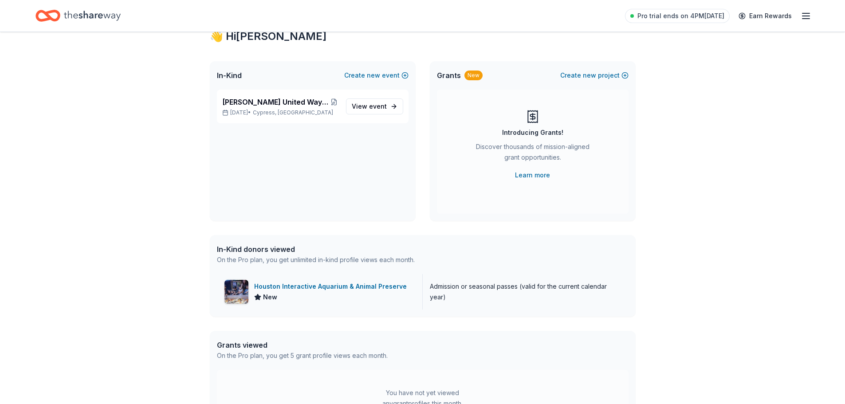
scroll to position [44, 0]
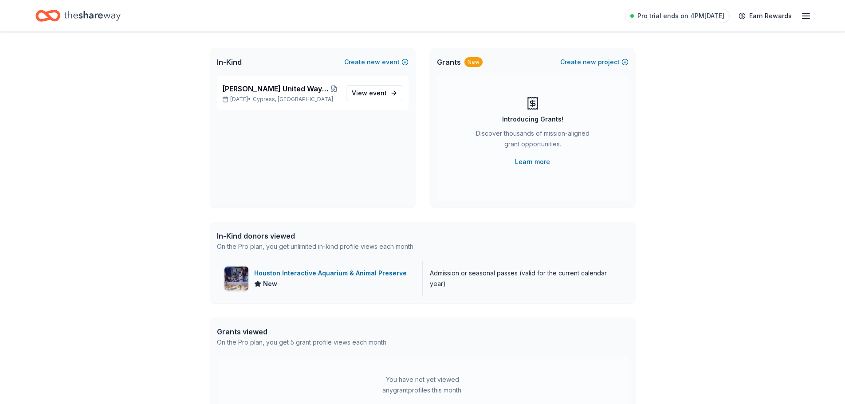
click at [315, 276] on div "Houston Interactive Aquarium & Animal Preserve" at bounding box center [332, 273] width 156 height 11
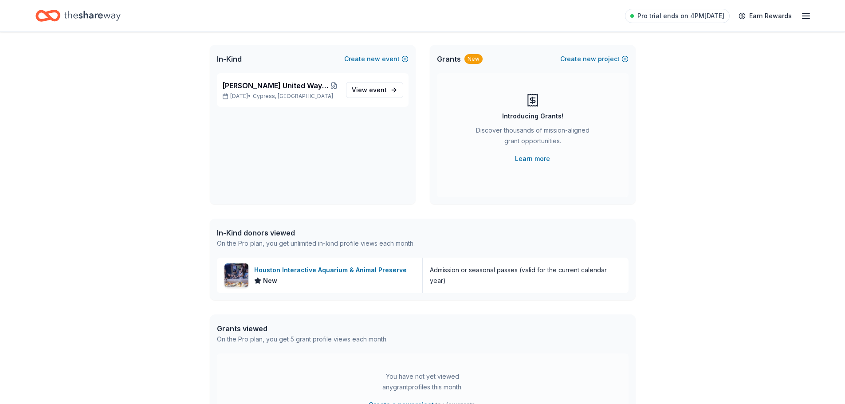
scroll to position [0, 0]
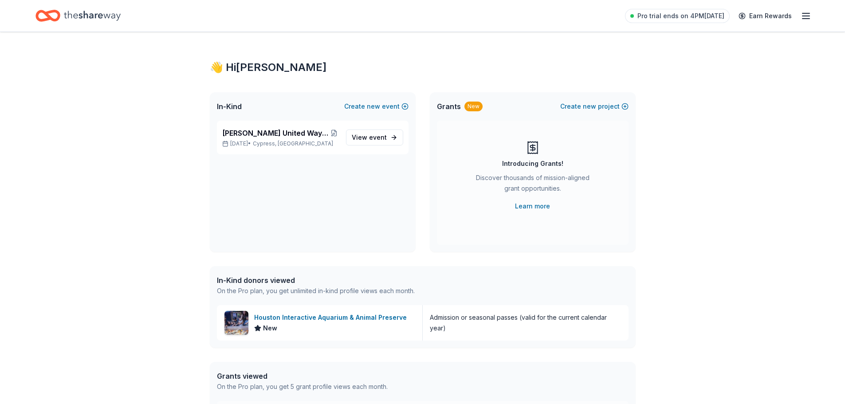
click at [93, 20] on icon "Home" at bounding box center [92, 16] width 57 height 18
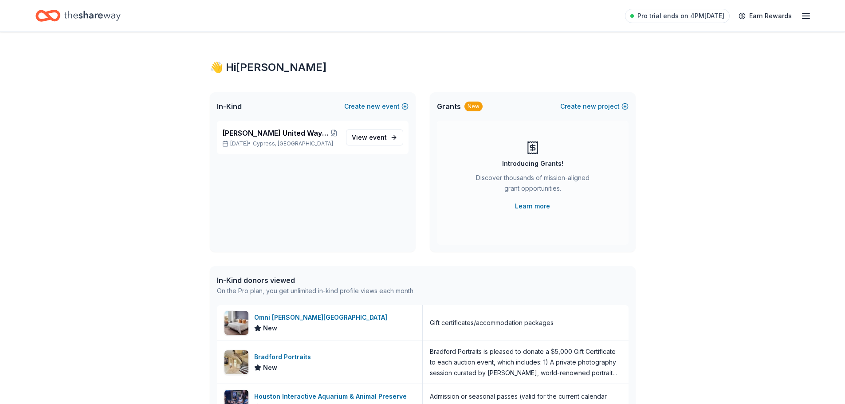
click at [84, 15] on icon "Home" at bounding box center [92, 16] width 57 height 10
click at [363, 140] on span "View event" at bounding box center [369, 137] width 35 height 11
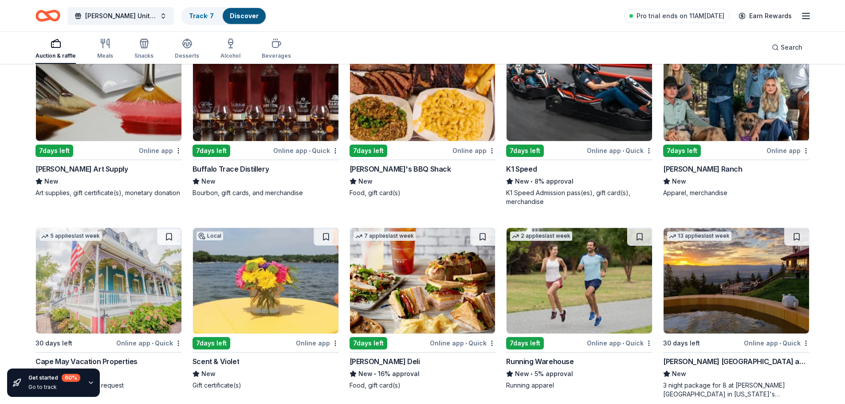
scroll to position [2803, 0]
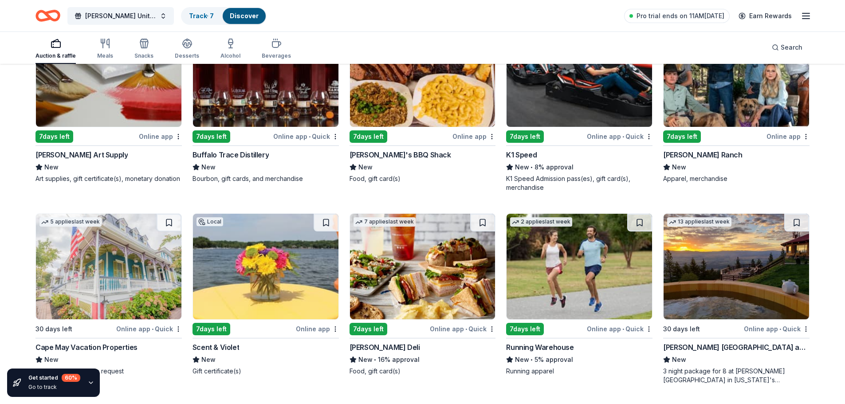
click at [300, 135] on div "Online app • Quick" at bounding box center [306, 136] width 66 height 11
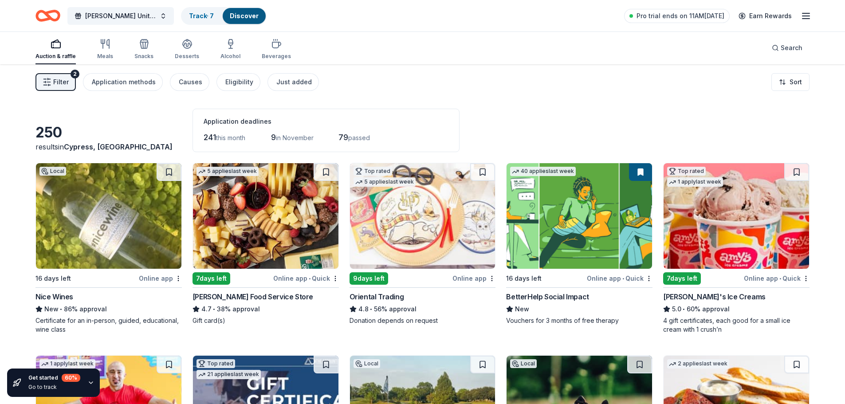
scroll to position [0, 0]
click at [788, 84] on html "Worley United Way Campaign – Golf Tournament Track · 7 Discover Pro trial ends …" at bounding box center [422, 202] width 845 height 404
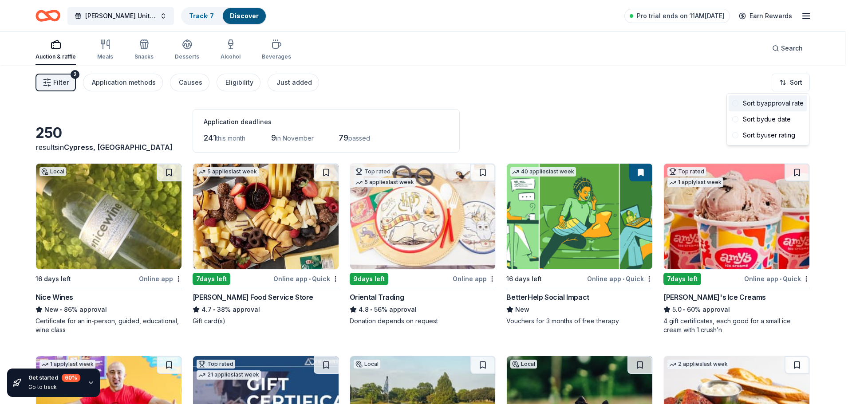
click at [743, 106] on div "Sort by approval rate" at bounding box center [768, 103] width 79 height 16
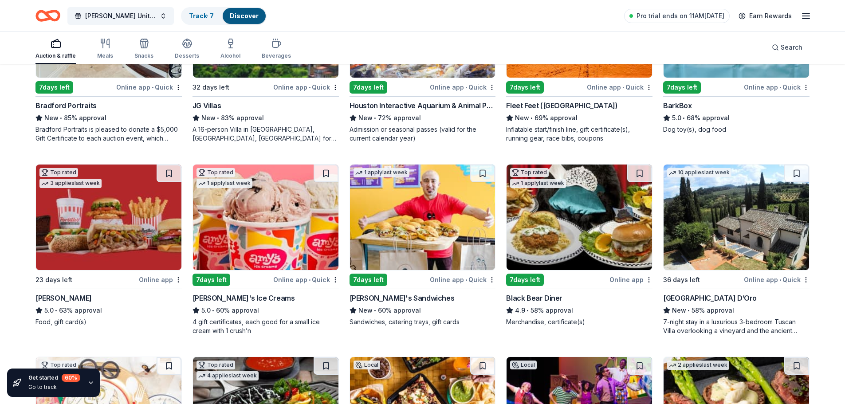
scroll to position [399, 0]
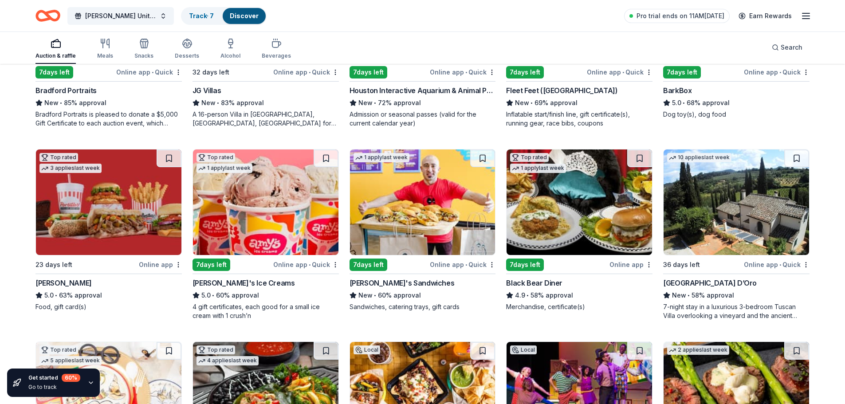
click at [563, 229] on img at bounding box center [580, 203] width 146 height 106
drag, startPoint x: 88, startPoint y: 16, endPoint x: 108, endPoint y: 16, distance: 20.0
click at [108, 16] on span "[PERSON_NAME] United Way Campaign – Golf Tournament" at bounding box center [120, 16] width 71 height 11
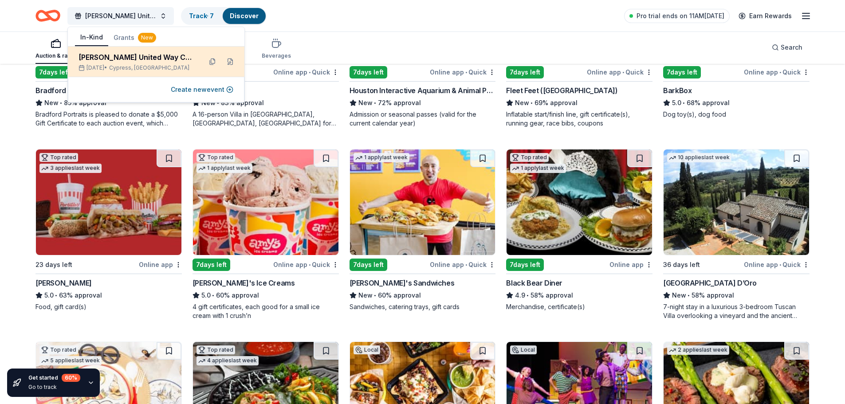
click at [159, 56] on div "[PERSON_NAME] United Way Campaign – Golf Tournament" at bounding box center [137, 57] width 116 height 11
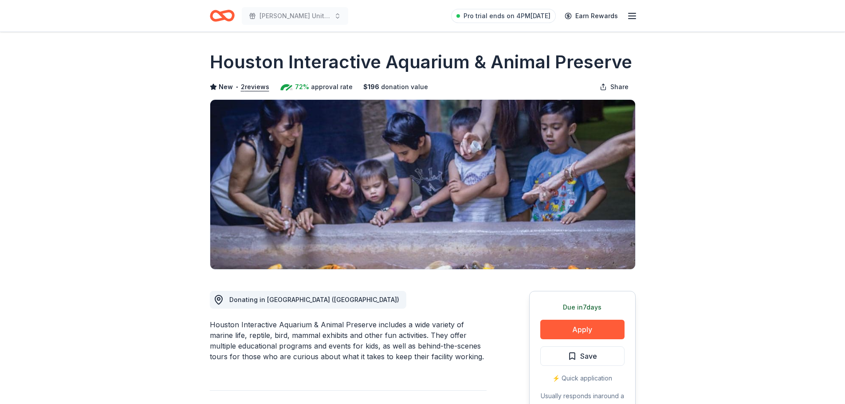
scroll to position [44, 0]
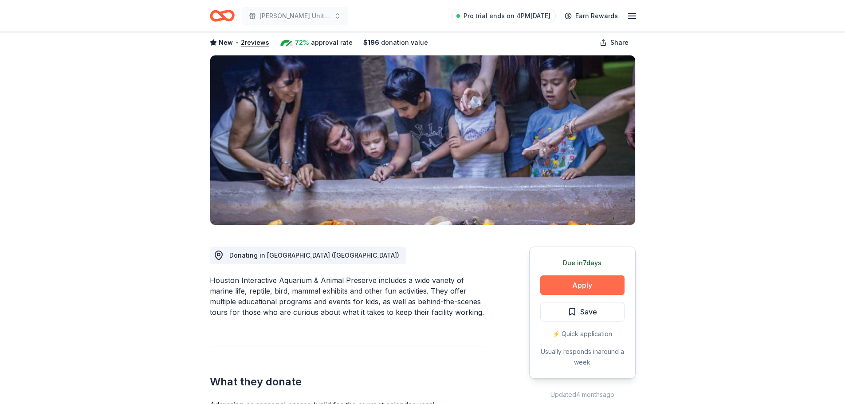
click at [596, 283] on button "Apply" at bounding box center [582, 286] width 84 height 20
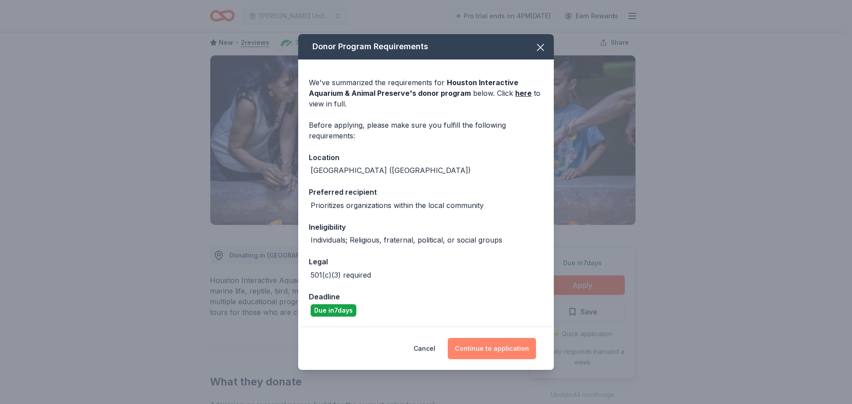
click at [488, 346] on button "Continue to application" at bounding box center [492, 348] width 88 height 21
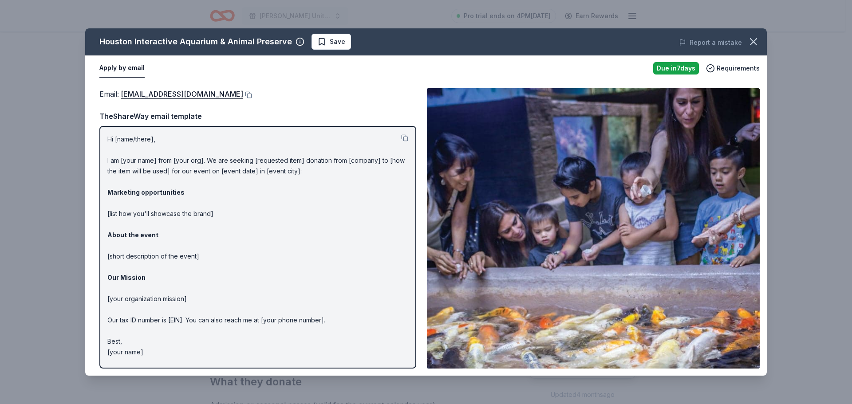
click at [126, 139] on p "Hi [name/there], I am [your name] from [your org]. We are seeking [requested it…" at bounding box center [257, 246] width 301 height 224
click at [149, 142] on p "Hi [name/there], I am [your name] from [your org]. We are seeking [requested it…" at bounding box center [257, 246] width 301 height 224
drag, startPoint x: 154, startPoint y: 142, endPoint x: 136, endPoint y: 142, distance: 17.3
click at [136, 142] on p "Hi [name/there], I am [your name] from [your org]. We are seeking [requested it…" at bounding box center [257, 246] width 301 height 224
drag, startPoint x: 109, startPoint y: 243, endPoint x: 115, endPoint y: 243, distance: 5.8
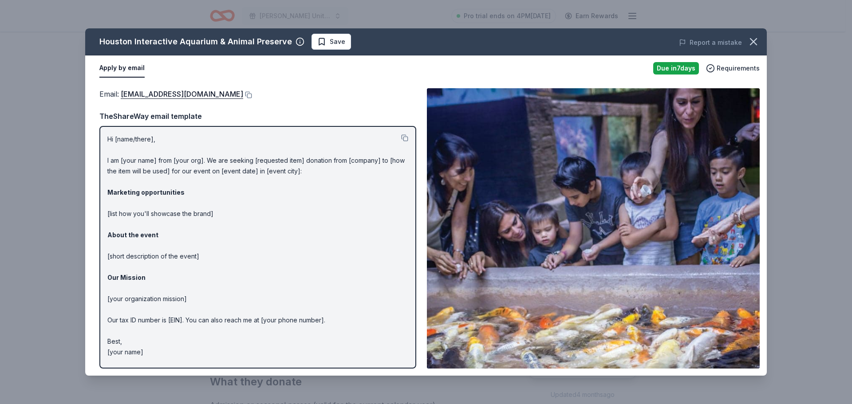
click at [113, 243] on p "Hi [name/there], I am [your name] from [your org]. We are seeking [requested it…" at bounding box center [257, 246] width 301 height 224
click at [142, 255] on p "Hi [name/there], I am [your name] from [your org]. We are seeking [requested it…" at bounding box center [257, 246] width 301 height 224
click at [398, 138] on p "Hi [name/there], I am [your name] from [your org]. We are seeking [requested it…" at bounding box center [257, 246] width 301 height 224
click at [163, 122] on div "TheShareWay email template" at bounding box center [257, 116] width 317 height 12
click at [203, 166] on p "Hi [name/there], I am [your name] from [your org]. We are seeking [requested it…" at bounding box center [257, 246] width 301 height 224
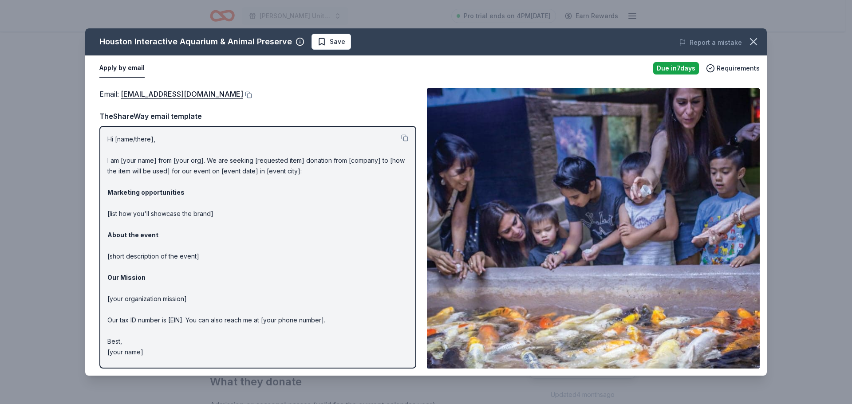
click at [115, 68] on button "Apply by email" at bounding box center [121, 68] width 45 height 19
click at [406, 139] on button at bounding box center [404, 137] width 7 height 7
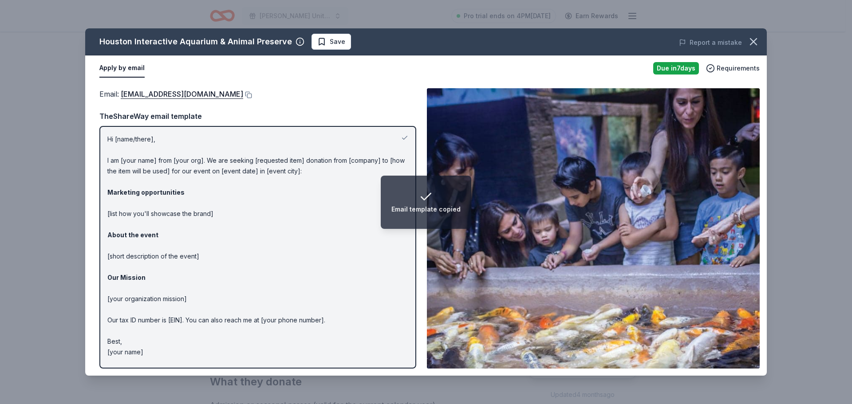
click at [365, 205] on p "Hi [name/there], I am [your name] from [your org]. We are seeking [requested it…" at bounding box center [257, 246] width 301 height 224
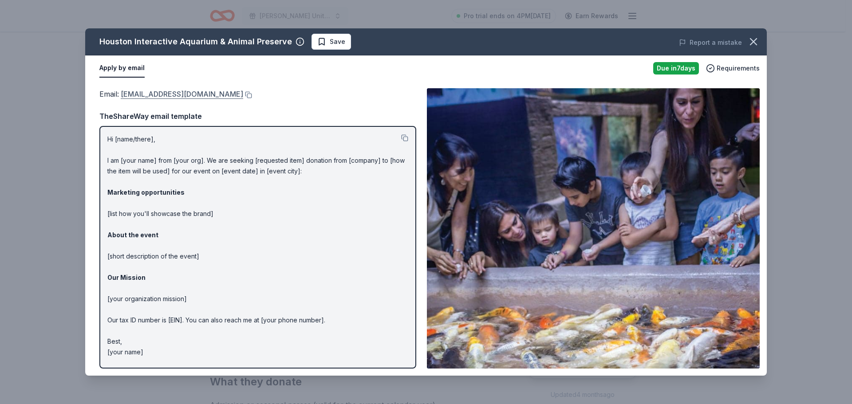
click at [177, 94] on link "info@houstonaquariumtx.com" at bounding box center [182, 94] width 122 height 12
click at [737, 69] on span "Requirements" at bounding box center [738, 68] width 43 height 11
click at [330, 47] on span "Save" at bounding box center [338, 41] width 16 height 11
click at [751, 39] on icon "button" at bounding box center [753, 42] width 6 height 6
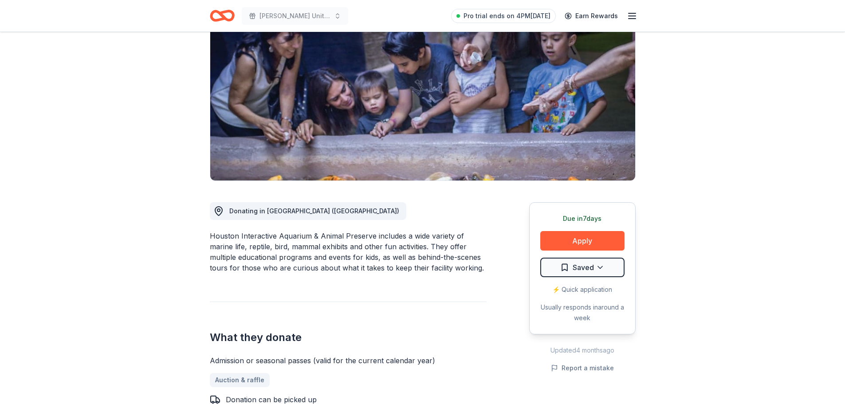
scroll to position [133, 0]
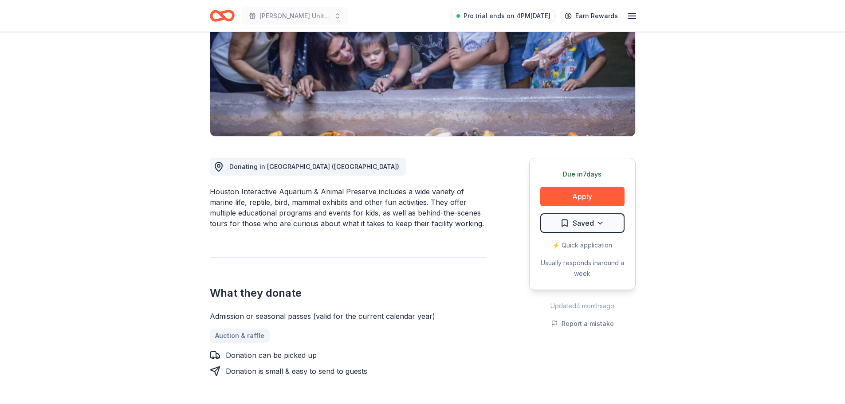
drag, startPoint x: 211, startPoint y: 319, endPoint x: 284, endPoint y: 322, distance: 73.7
click at [284, 322] on div "Admission or seasonal passes (valid for the current calendar year) Auction & ra…" at bounding box center [348, 344] width 277 height 66
drag, startPoint x: 313, startPoint y: 318, endPoint x: 274, endPoint y: 318, distance: 39.0
click at [274, 318] on div "Admission or seasonal passes (valid for the current calendar year)" at bounding box center [348, 316] width 277 height 11
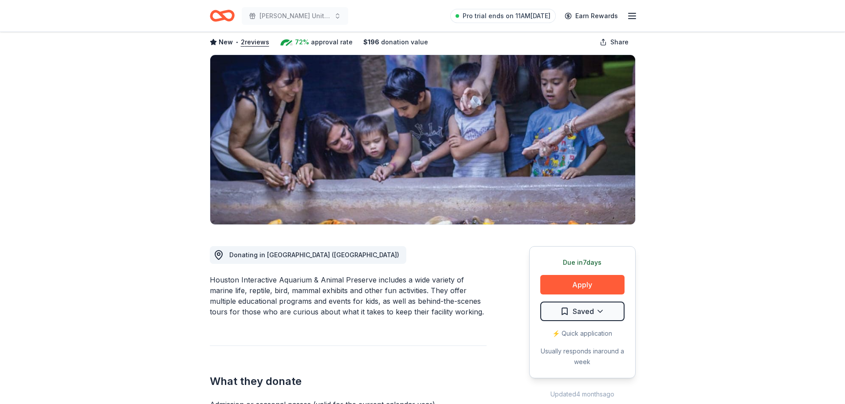
scroll to position [44, 0]
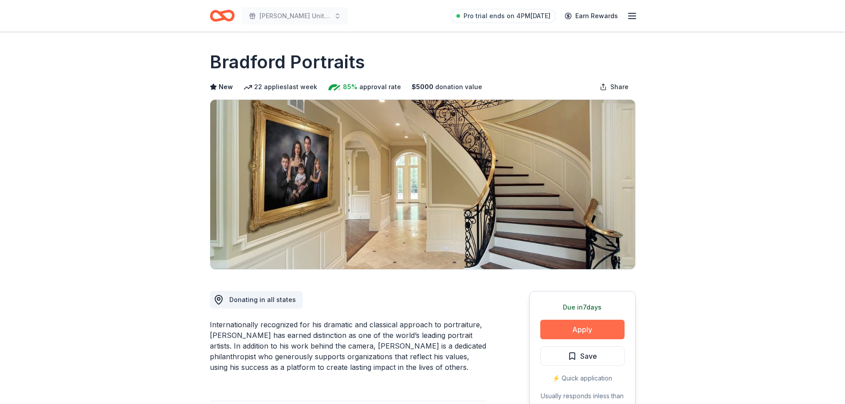
click at [591, 330] on button "Apply" at bounding box center [582, 330] width 84 height 20
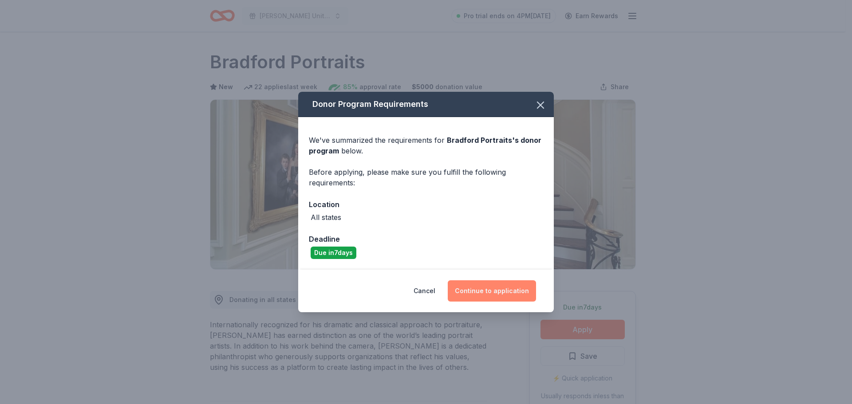
click at [477, 291] on button "Continue to application" at bounding box center [492, 290] width 88 height 21
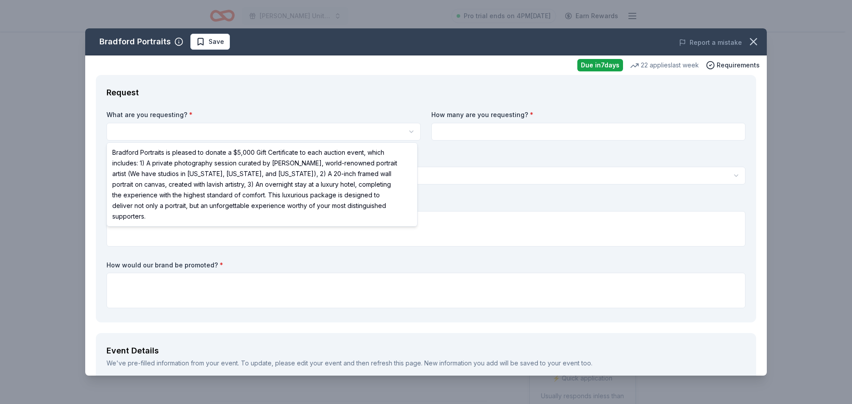
click at [177, 126] on html "[PERSON_NAME] United Way Campaign – Golf Tournament Pro trial ends on 4PM[DATE]…" at bounding box center [426, 202] width 852 height 404
select select "Bradford Portraits is pleased to donate a $5,000 Gift Certificate to each aucti…"
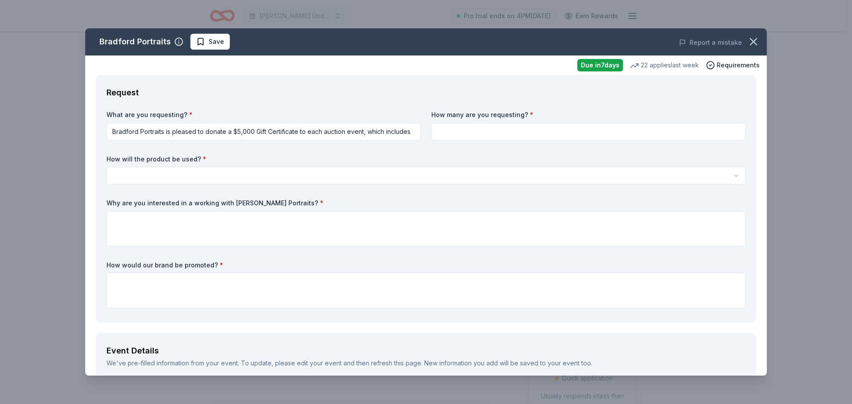
click at [213, 160] on label "How will the product be used? *" at bounding box center [425, 159] width 639 height 9
click at [458, 134] on input at bounding box center [588, 132] width 314 height 18
drag, startPoint x: 478, startPoint y: 128, endPoint x: 472, endPoint y: 129, distance: 6.7
click at [472, 129] on input at bounding box center [588, 132] width 314 height 18
type input "1"
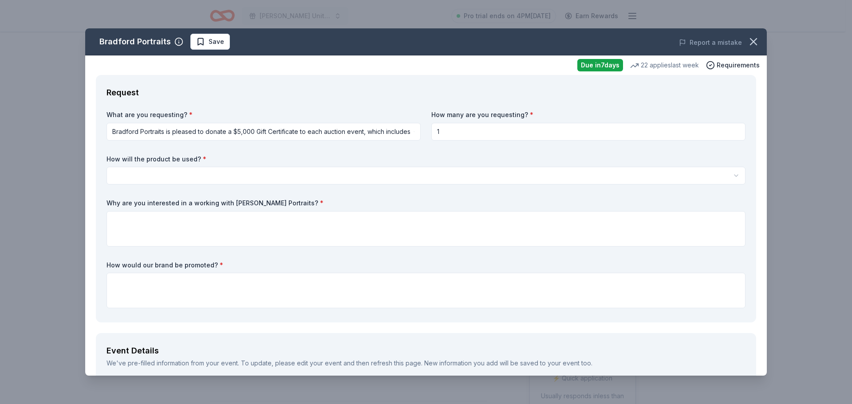
click at [285, 174] on html "Worley United Way Campaign – Golf Tournament Pro trial ends on 4PM, 10/15 Earn …" at bounding box center [426, 202] width 852 height 404
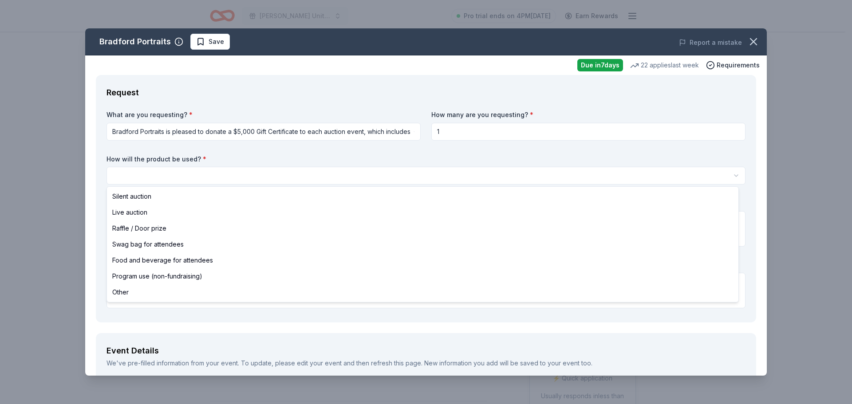
select select "raffleDoorPrize"
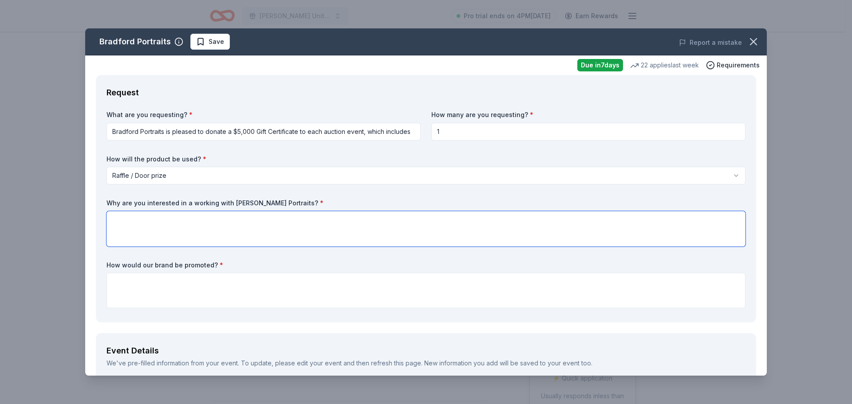
click at [232, 228] on textarea at bounding box center [425, 228] width 639 height 35
type textarea "it would be a wonderful prize and would encourage attendees to participate"
click at [211, 278] on textarea at bounding box center [425, 290] width 639 height 35
click at [136, 280] on textarea at bounding box center [425, 290] width 639 height 35
paste textarea "100% of the Raffle proceeds will go to United Way and your support would mean a…"
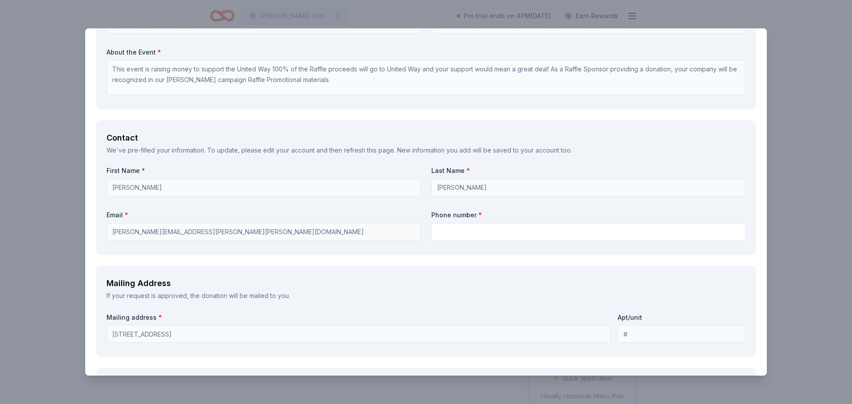
scroll to position [532, 0]
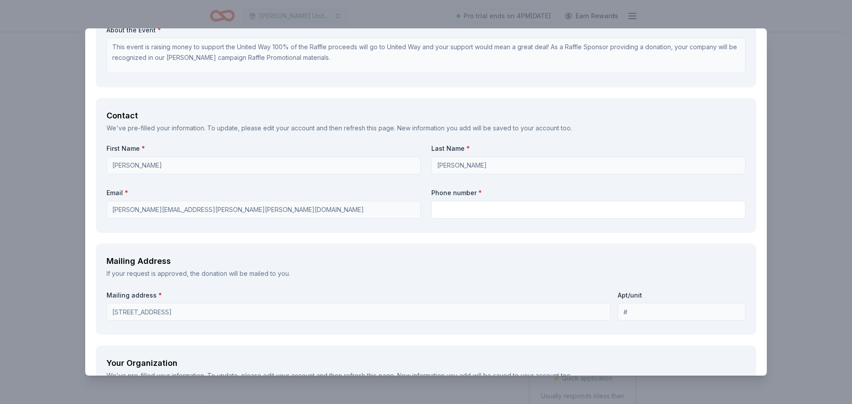
type textarea "100% of the Raffle proceeds will go to United Way and your support would mean a…"
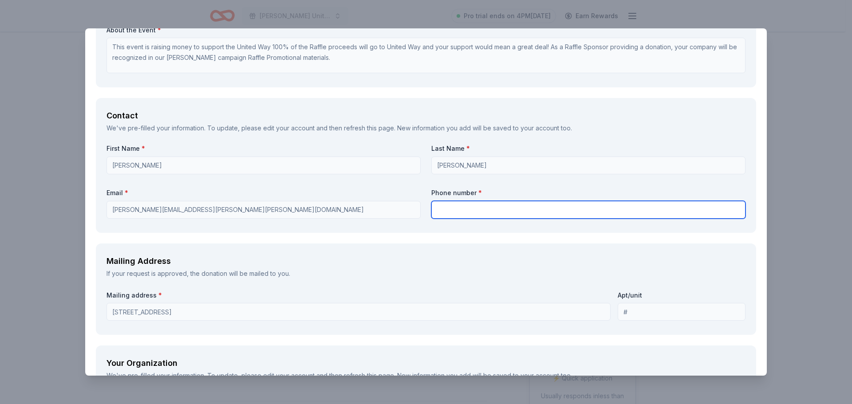
click at [465, 205] on input "text" at bounding box center [588, 210] width 314 height 18
type input "2817047791"
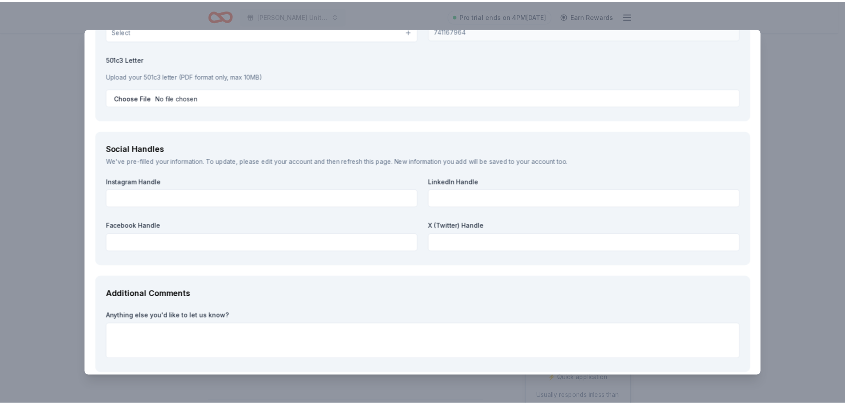
scroll to position [1064, 0]
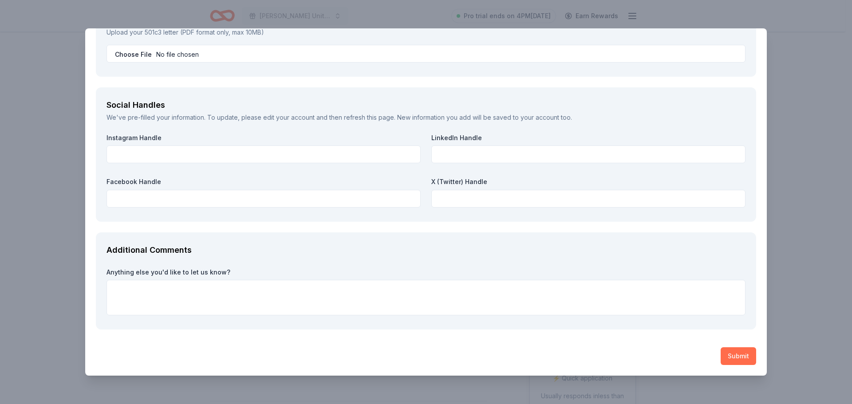
click at [730, 359] on button "Submit" at bounding box center [738, 356] width 35 height 18
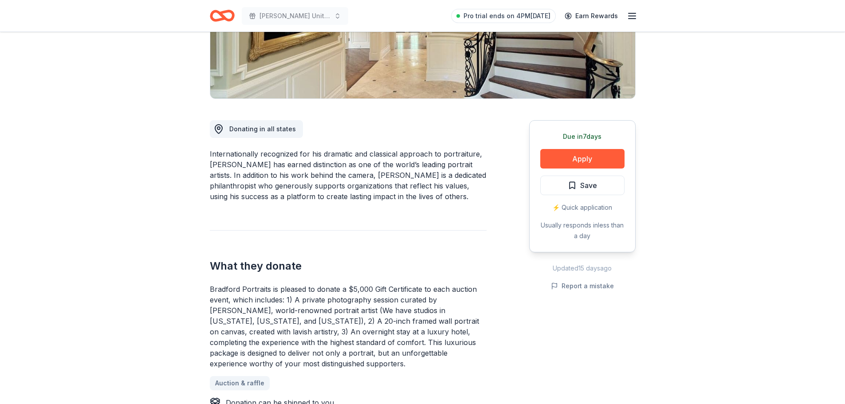
scroll to position [177, 0]
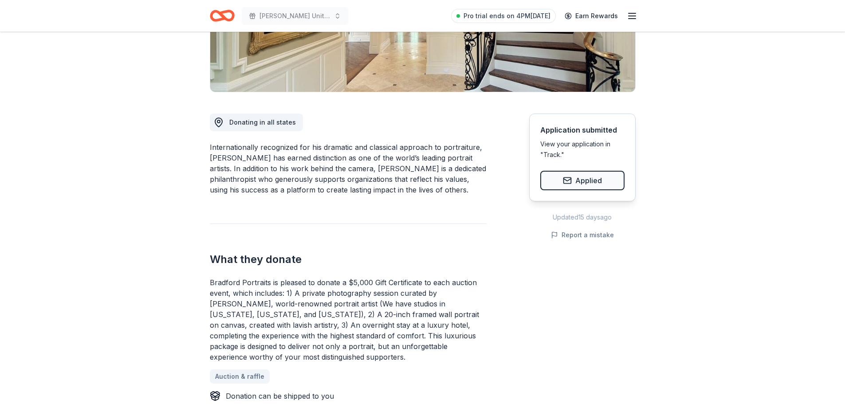
drag, startPoint x: 348, startPoint y: 285, endPoint x: 375, endPoint y: 284, distance: 26.2
click at [375, 284] on div "Bradford Portraits is pleased to donate a $5,000 Gift Certificate to each aucti…" at bounding box center [348, 319] width 277 height 85
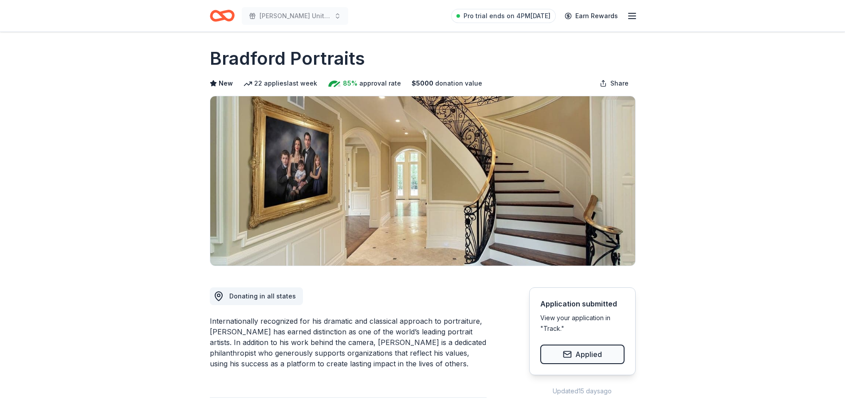
scroll to position [0, 0]
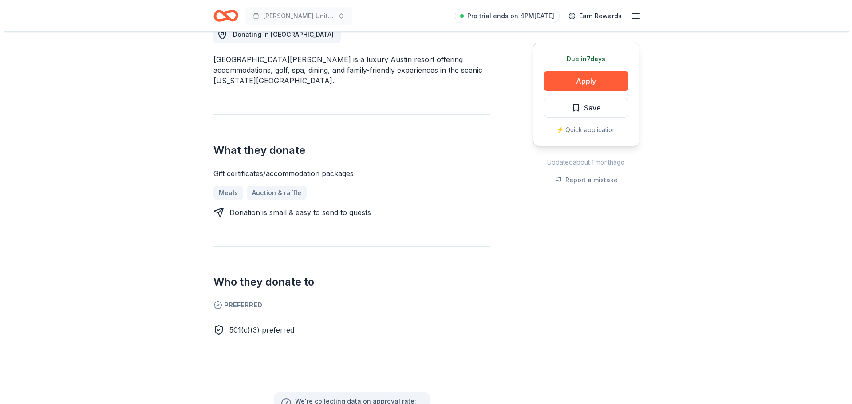
scroll to position [266, 0]
click at [586, 76] on button "Apply" at bounding box center [582, 81] width 84 height 20
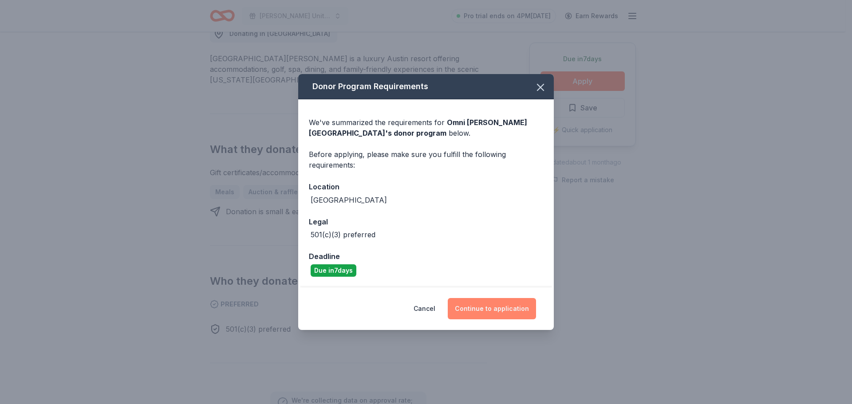
click at [497, 305] on button "Continue to application" at bounding box center [492, 308] width 88 height 21
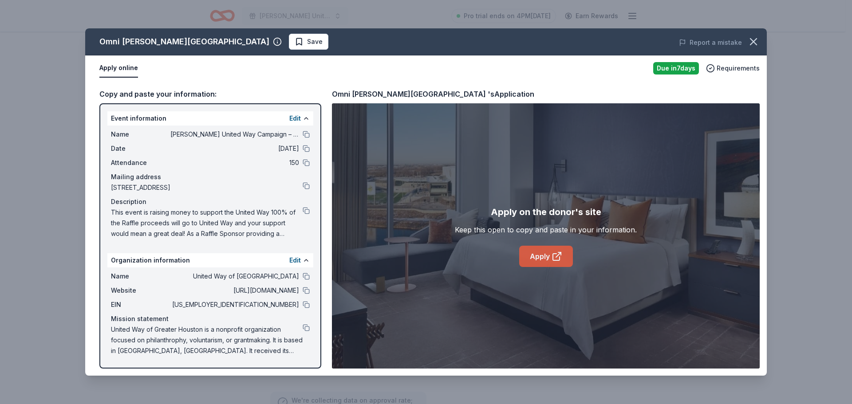
click at [550, 261] on link "Apply" at bounding box center [546, 256] width 54 height 21
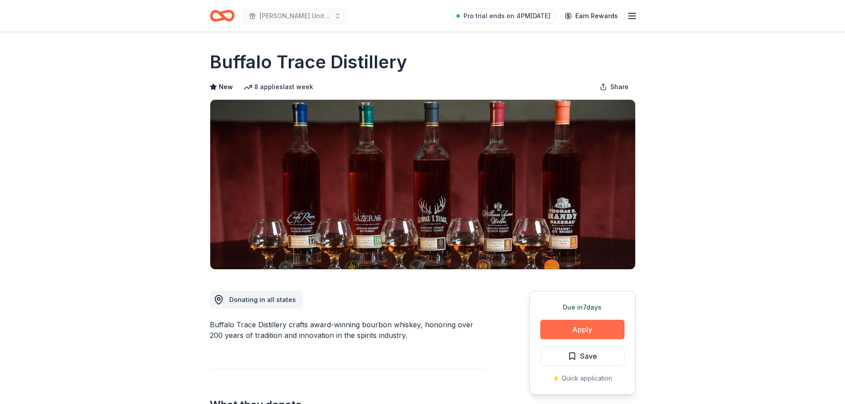
click at [573, 331] on button "Apply" at bounding box center [582, 330] width 84 height 20
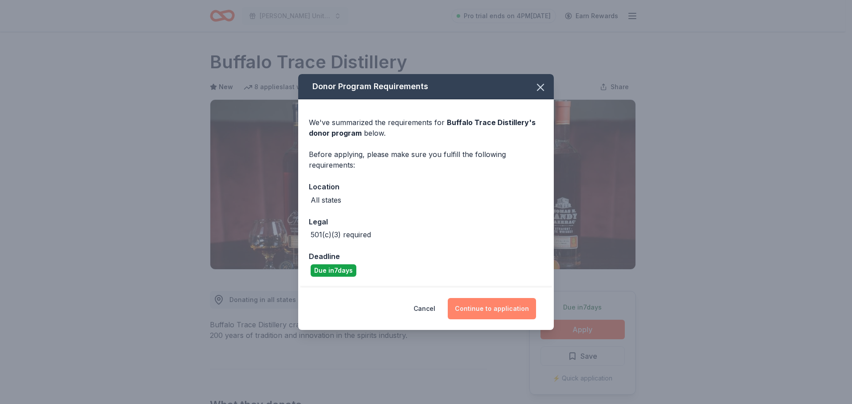
click at [476, 310] on button "Continue to application" at bounding box center [492, 308] width 88 height 21
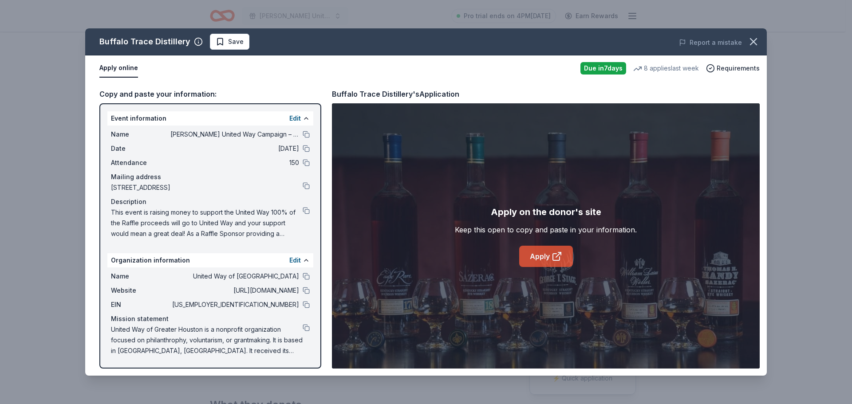
click at [535, 254] on link "Apply" at bounding box center [546, 256] width 54 height 21
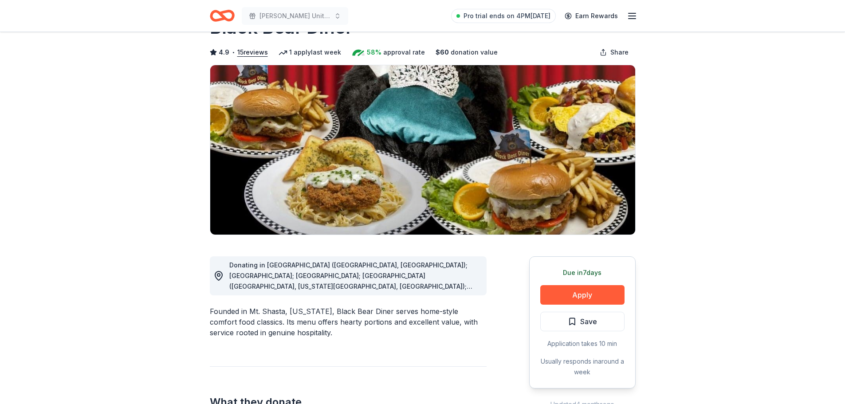
scroll to position [44, 0]
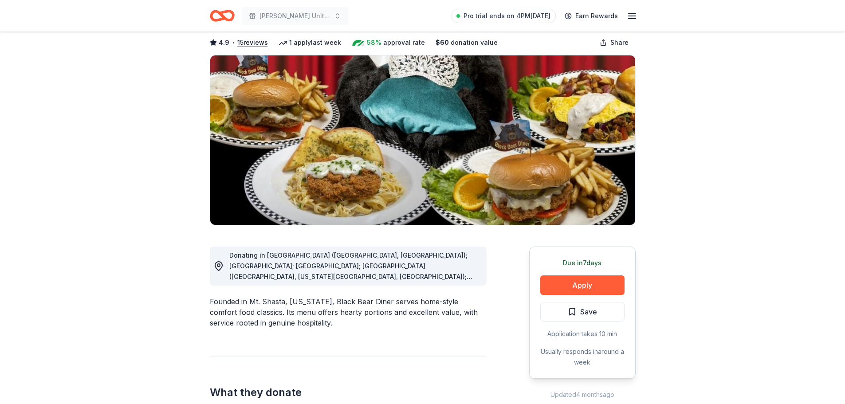
click at [470, 278] on span "Donating in AR (Fayetteville, North Little Rock); AZ; CA; CO (Aurora, Colorado …" at bounding box center [353, 330] width 249 height 157
click at [221, 266] on icon at bounding box center [218, 266] width 11 height 11
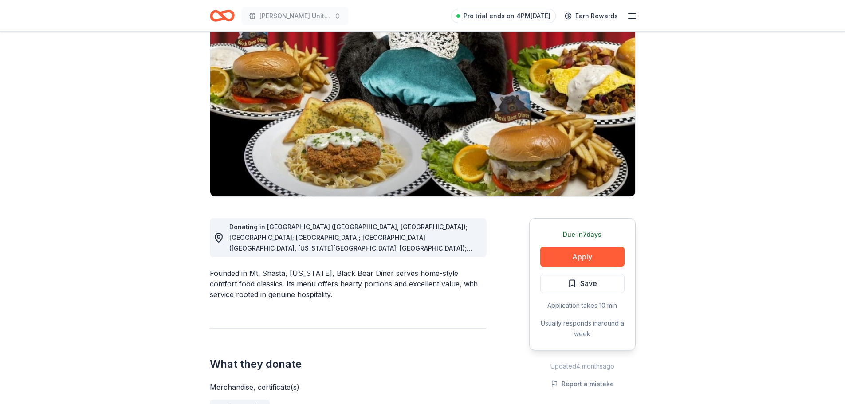
scroll to position [89, 0]
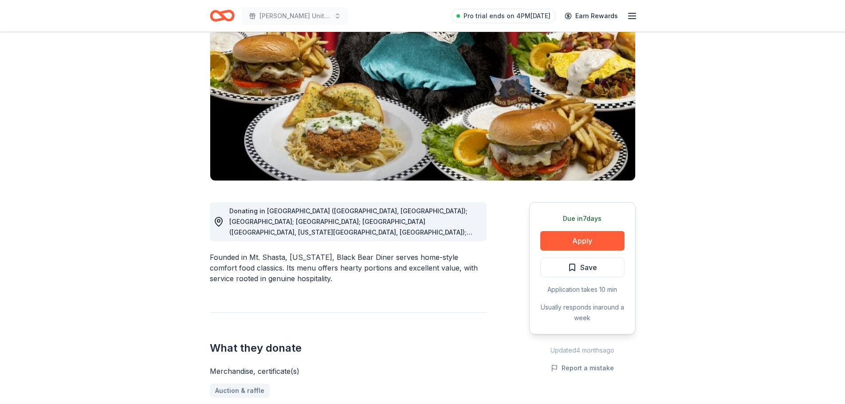
click at [341, 232] on span "Donating in AR (Fayetteville, North Little Rock); AZ; CA; CO (Aurora, Colorado …" at bounding box center [353, 285] width 249 height 157
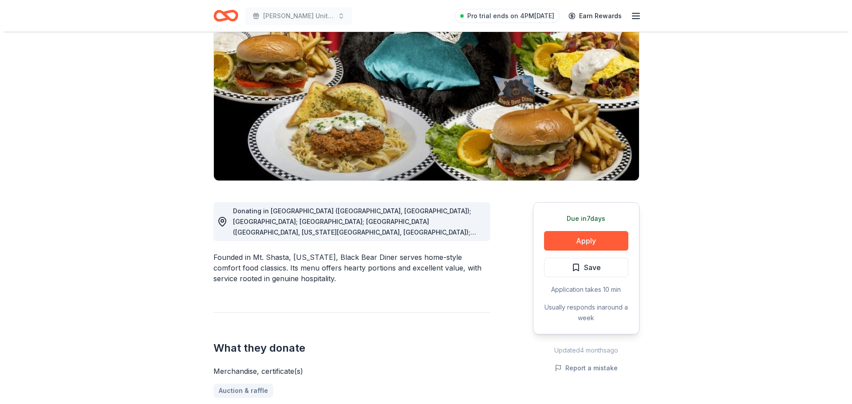
scroll to position [44, 0]
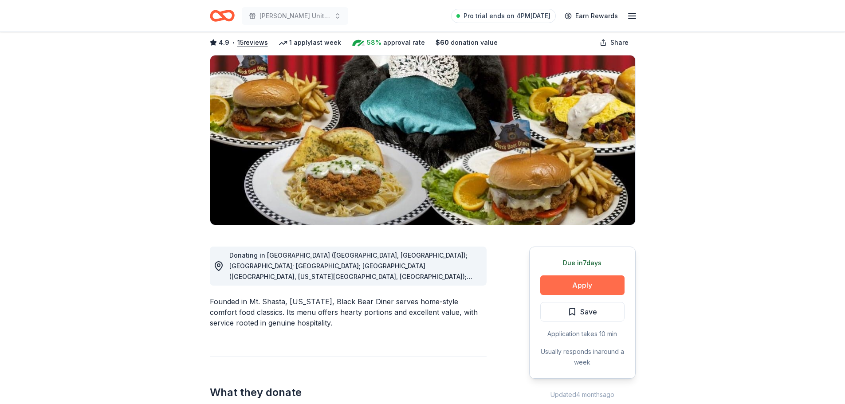
click at [569, 288] on button "Apply" at bounding box center [582, 286] width 84 height 20
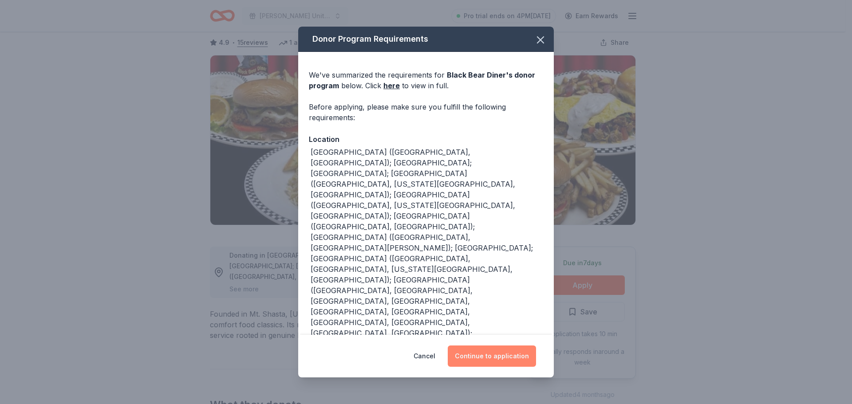
click at [476, 346] on button "Continue to application" at bounding box center [492, 356] width 88 height 21
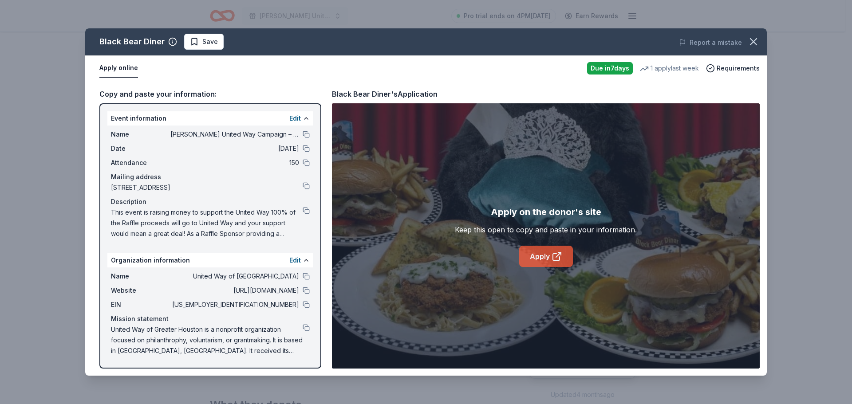
click at [541, 256] on link "Apply" at bounding box center [546, 256] width 54 height 21
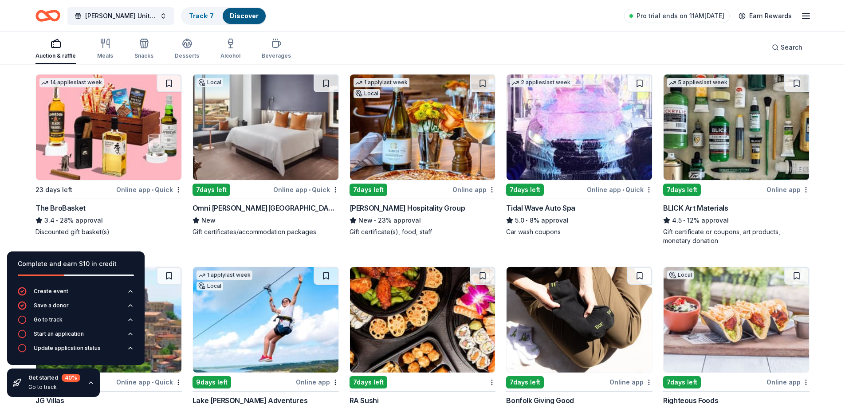
scroll to position [2004, 0]
